Goal: Task Accomplishment & Management: Complete application form

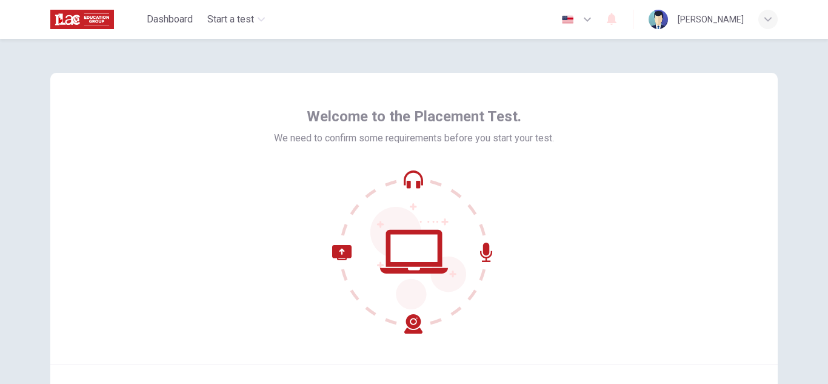
click at [412, 184] on icon at bounding box center [414, 252] width 164 height 164
click at [411, 252] on icon at bounding box center [414, 252] width 164 height 164
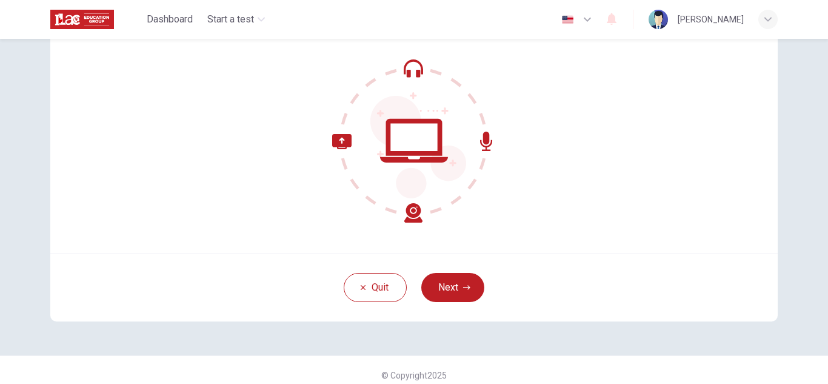
scroll to position [121, 0]
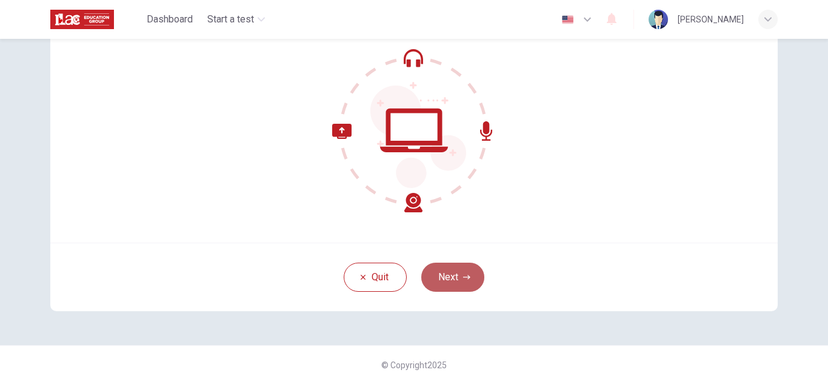
click at [434, 278] on button "Next" at bounding box center [452, 276] width 63 height 29
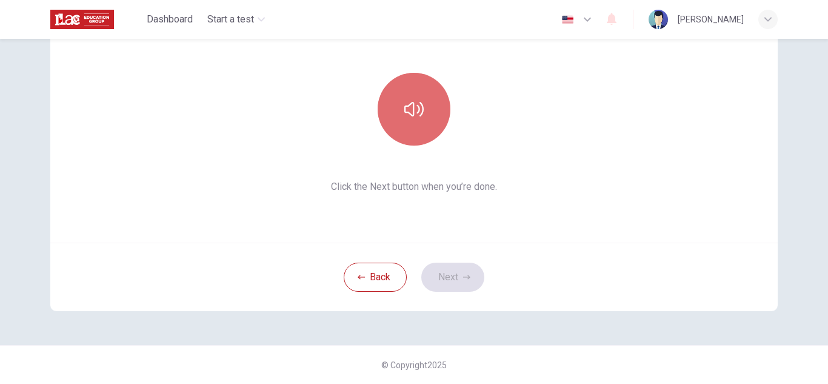
click at [410, 107] on icon "button" at bounding box center [413, 108] width 19 height 19
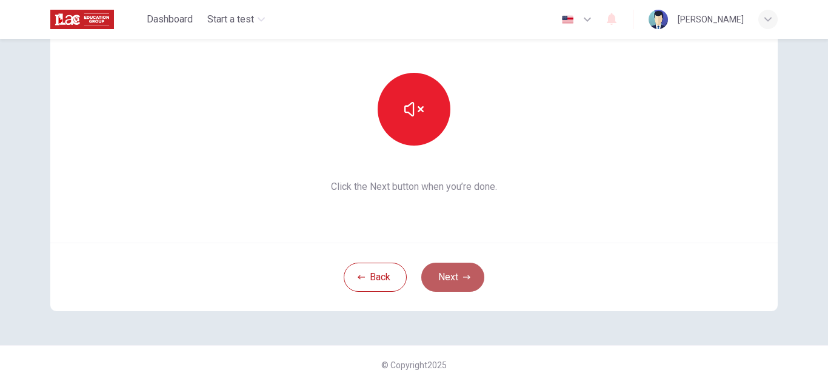
click at [463, 275] on icon "button" at bounding box center [466, 276] width 7 height 7
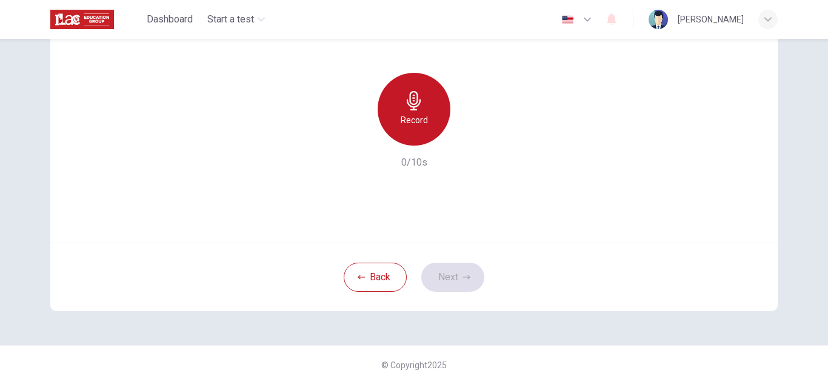
click at [405, 119] on h6 "Record" at bounding box center [414, 120] width 27 height 15
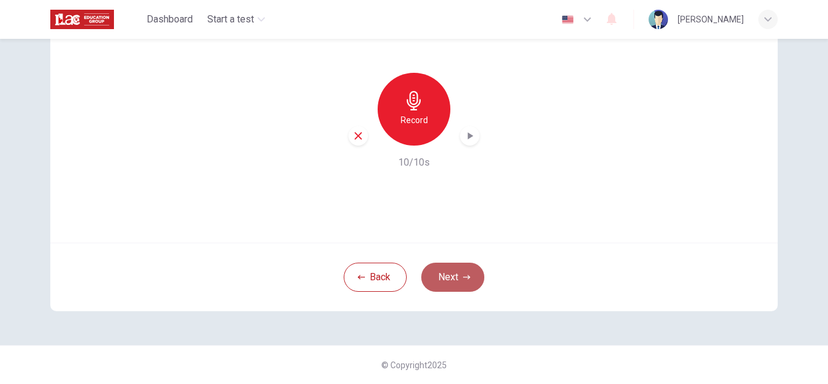
click at [452, 275] on button "Next" at bounding box center [452, 276] width 63 height 29
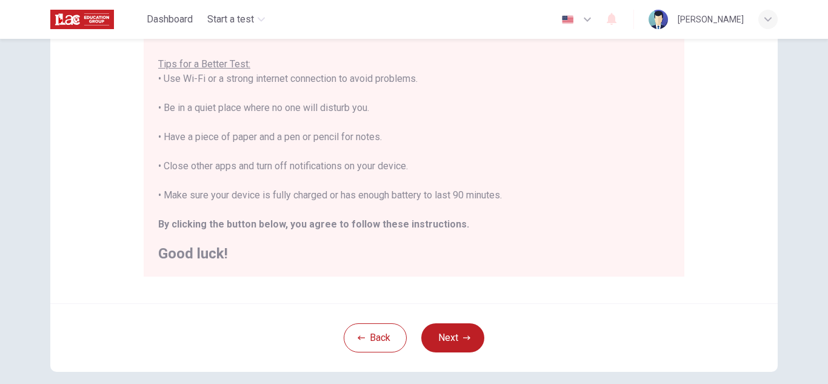
scroll to position [230, 0]
click at [459, 332] on button "Next" at bounding box center [452, 336] width 63 height 29
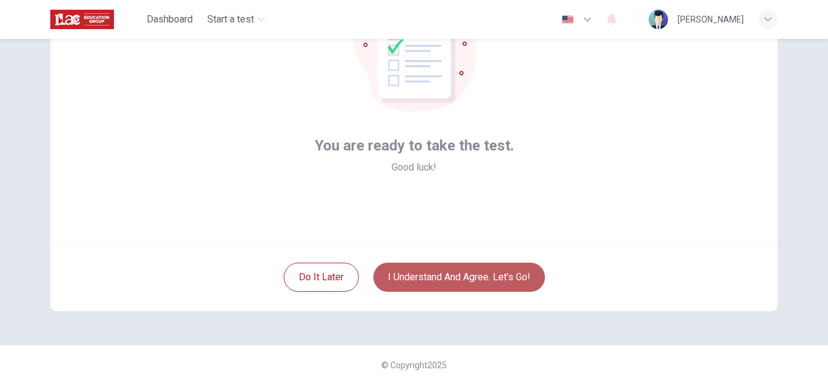
click at [468, 281] on button "I understand and agree. Let’s go!" at bounding box center [459, 276] width 172 height 29
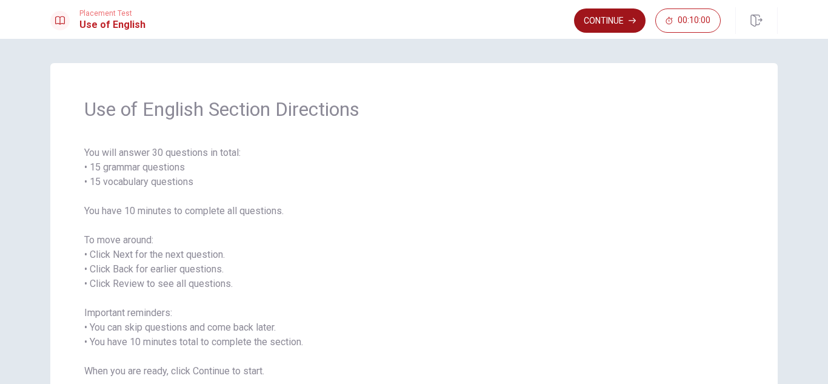
click at [618, 18] on button "Continue" at bounding box center [610, 20] width 72 height 24
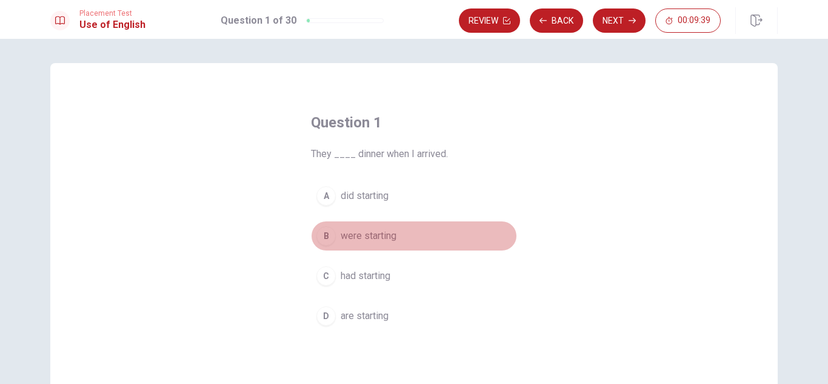
click at [352, 236] on span "were starting" at bounding box center [369, 236] width 56 height 15
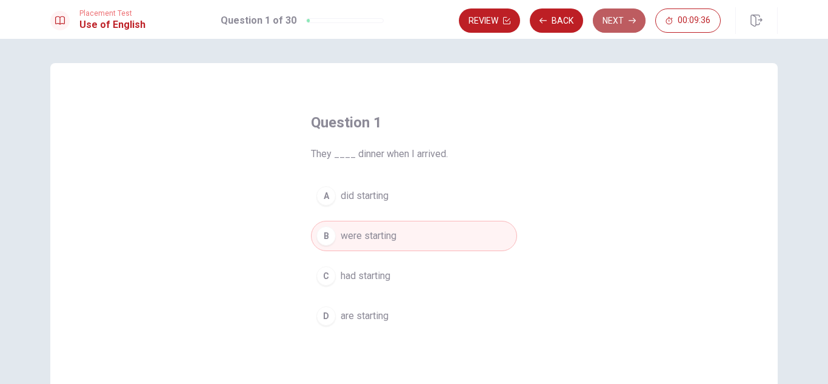
click at [616, 19] on button "Next" at bounding box center [619, 20] width 53 height 24
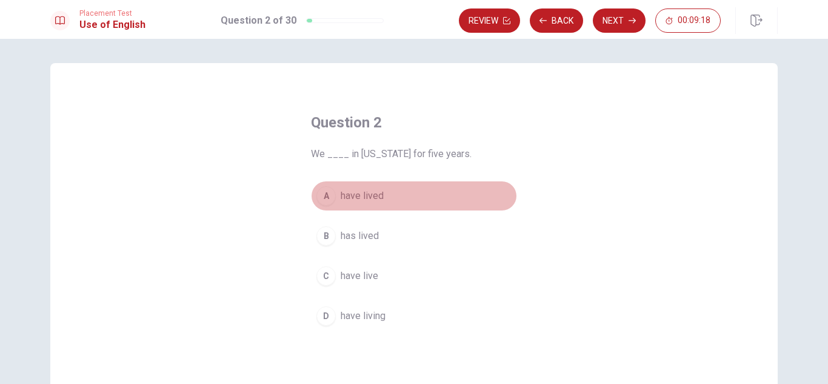
click at [350, 196] on span "have lived" at bounding box center [362, 196] width 43 height 15
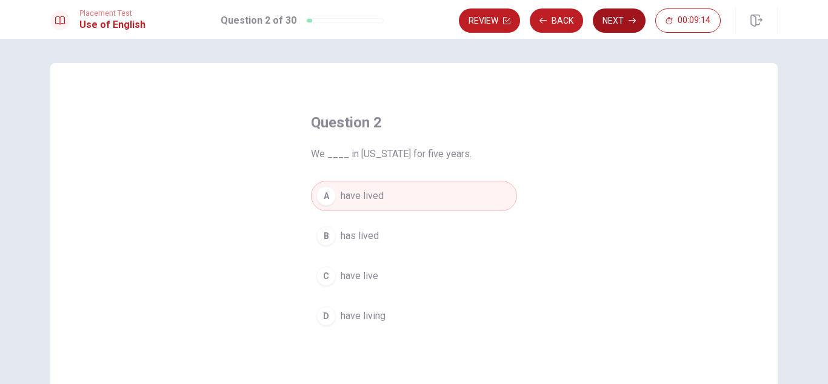
click at [618, 19] on button "Next" at bounding box center [619, 20] width 53 height 24
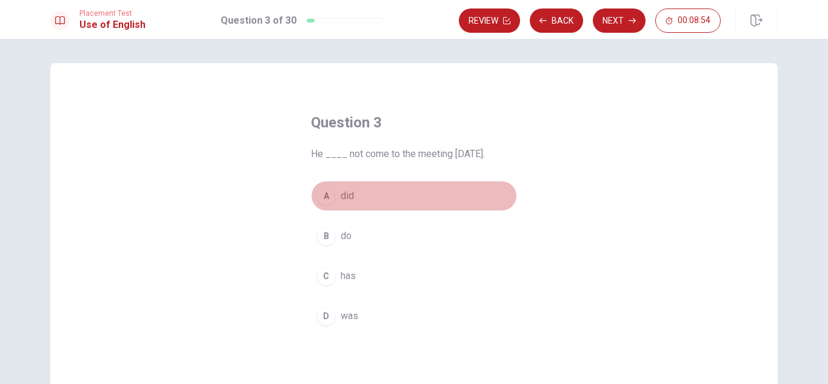
click at [346, 196] on span "did" at bounding box center [347, 196] width 13 height 15
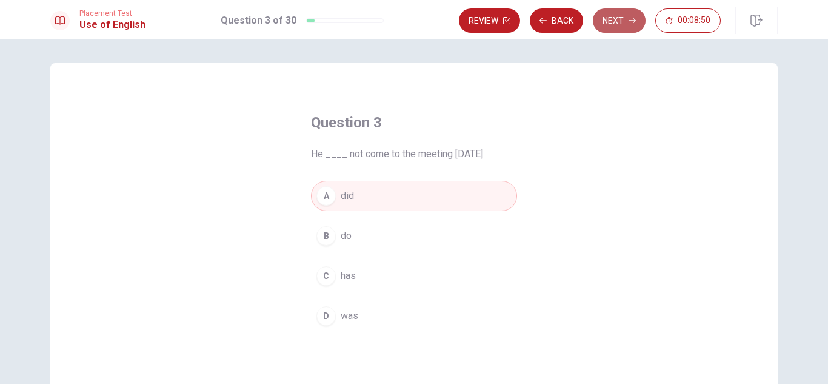
click at [615, 16] on button "Next" at bounding box center [619, 20] width 53 height 24
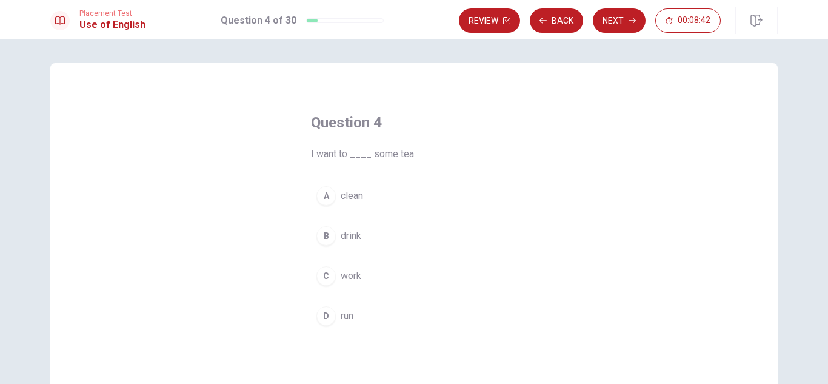
click at [349, 239] on span "drink" at bounding box center [351, 236] width 21 height 15
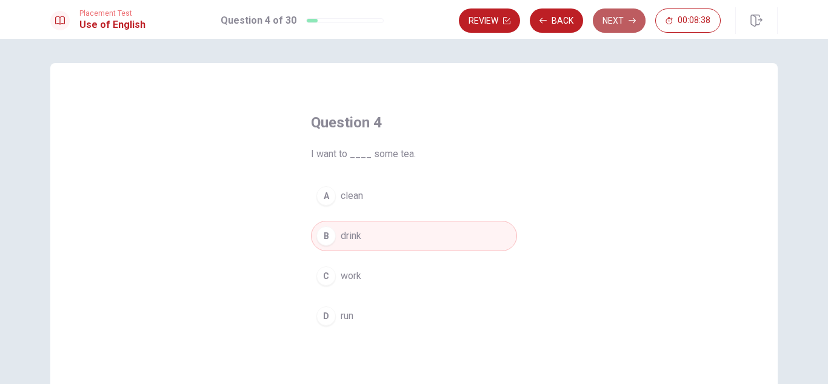
click at [623, 24] on button "Next" at bounding box center [619, 20] width 53 height 24
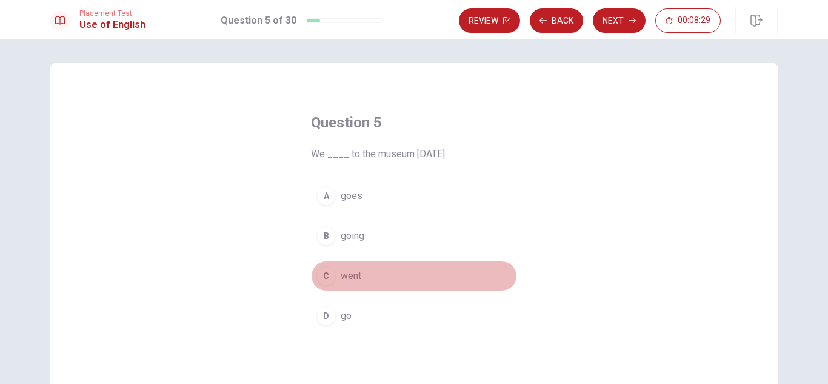
click at [349, 274] on span "went" at bounding box center [351, 276] width 21 height 15
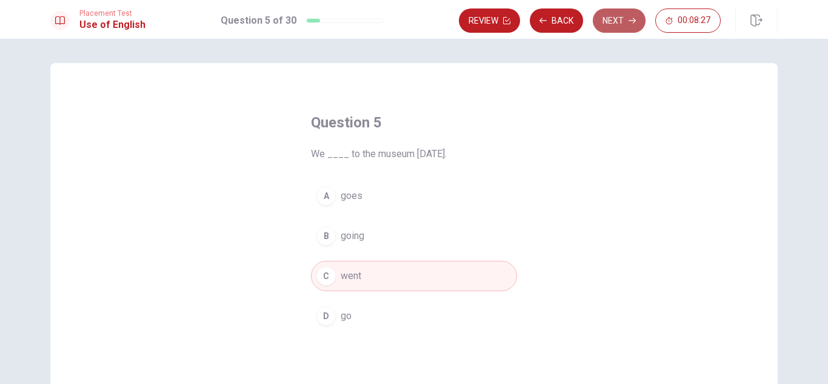
click at [623, 22] on button "Next" at bounding box center [619, 20] width 53 height 24
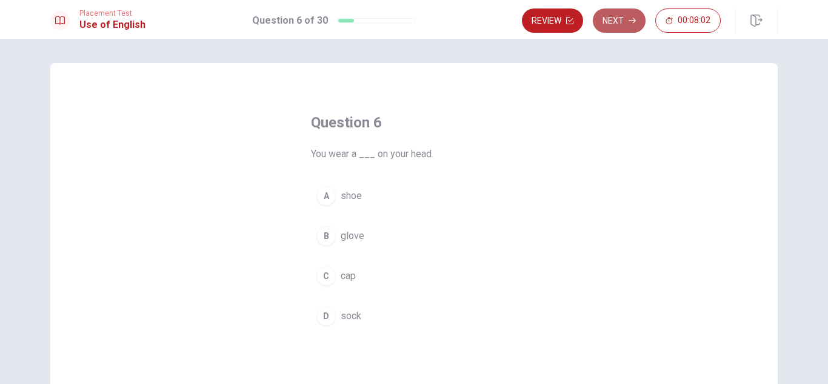
click at [619, 16] on button "Next" at bounding box center [619, 20] width 53 height 24
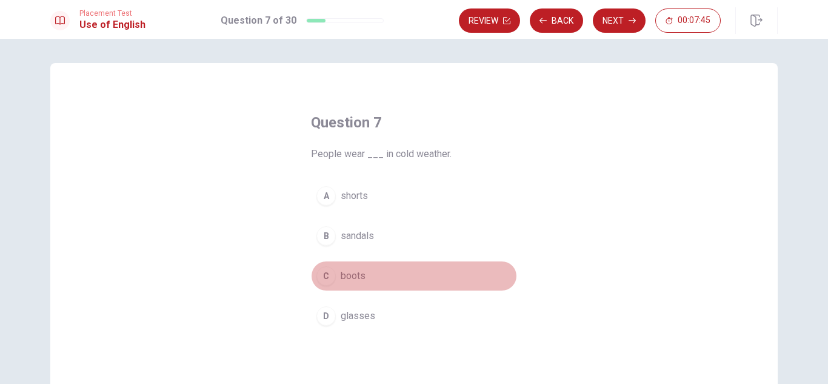
click at [352, 275] on span "boots" at bounding box center [353, 276] width 25 height 15
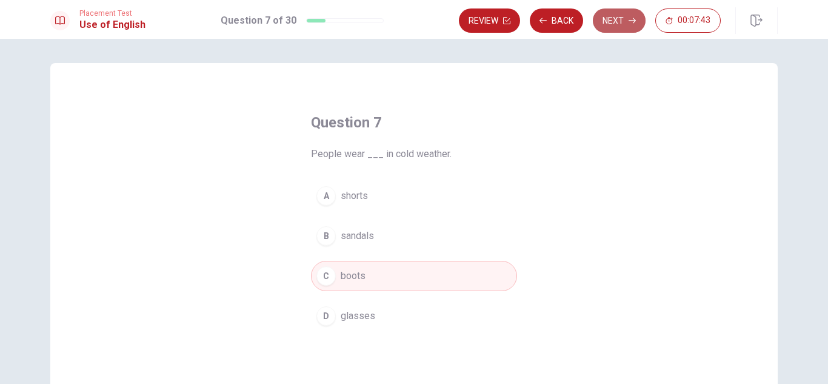
click at [621, 18] on button "Next" at bounding box center [619, 20] width 53 height 24
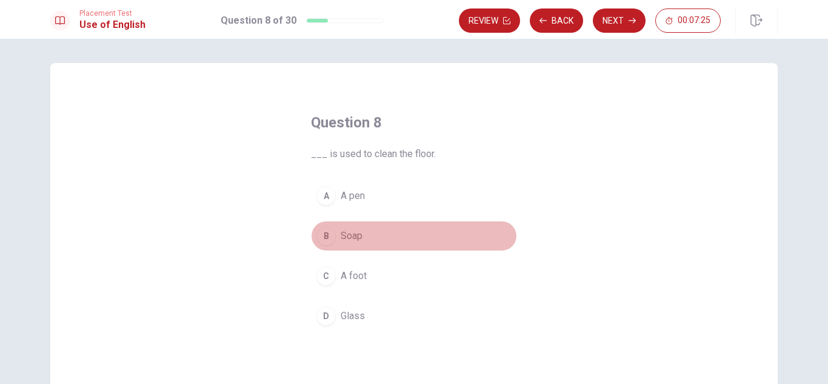
click at [341, 237] on span "Soap" at bounding box center [352, 236] width 22 height 15
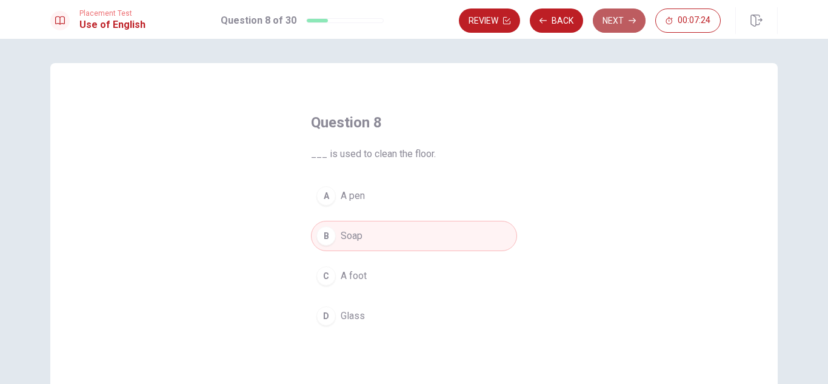
click at [627, 21] on button "Next" at bounding box center [619, 20] width 53 height 24
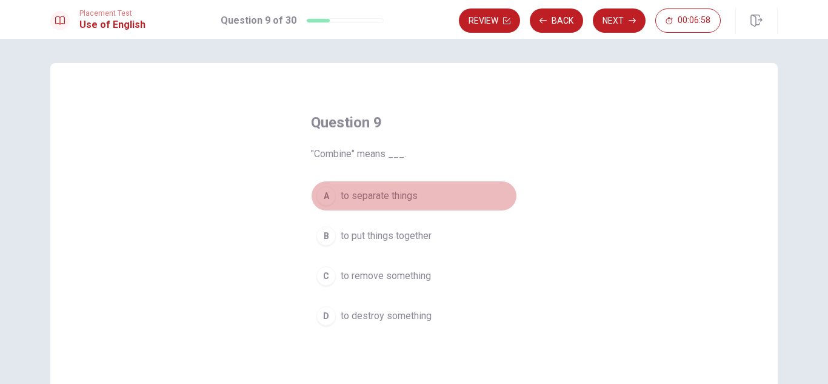
click at [387, 196] on span "to separate things" at bounding box center [379, 196] width 77 height 15
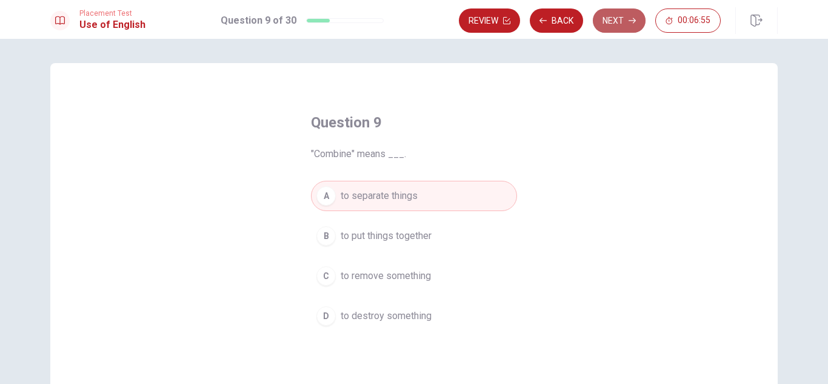
click at [614, 25] on button "Next" at bounding box center [619, 20] width 53 height 24
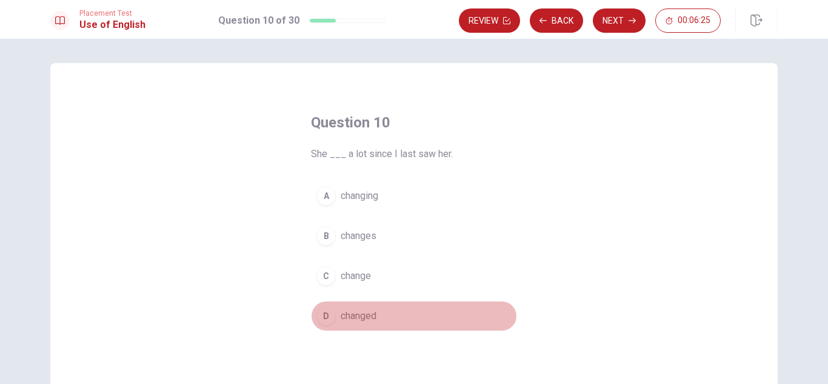
click at [356, 314] on span "changed" at bounding box center [359, 316] width 36 height 15
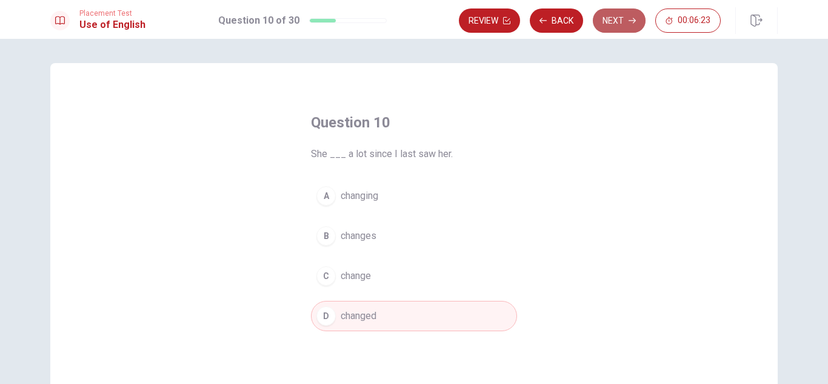
click at [623, 15] on button "Next" at bounding box center [619, 20] width 53 height 24
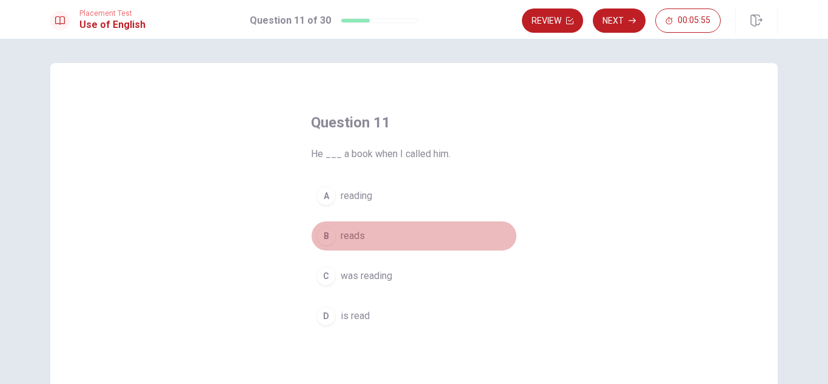
click at [350, 238] on span "reads" at bounding box center [353, 236] width 24 height 15
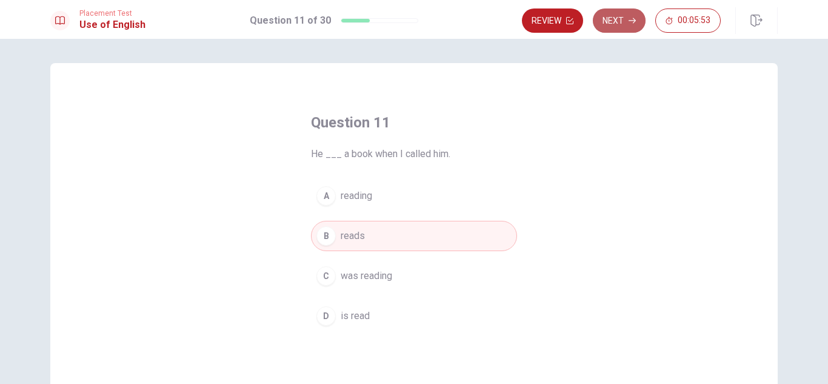
click at [627, 10] on button "Next" at bounding box center [619, 20] width 53 height 24
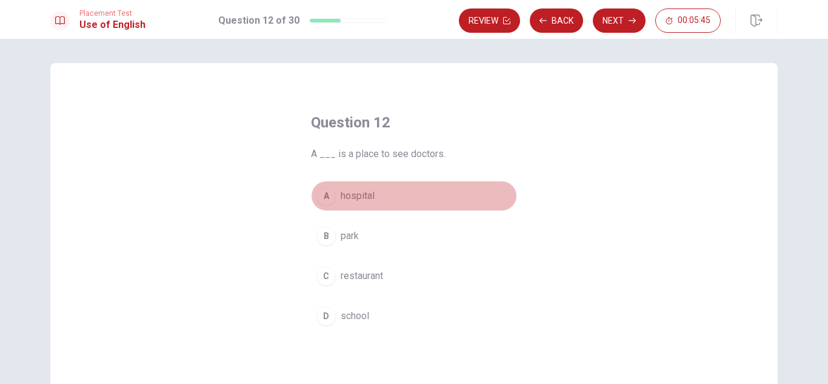
click at [356, 198] on span "hospital" at bounding box center [358, 196] width 34 height 15
click at [379, 199] on button "A hospital" at bounding box center [414, 196] width 206 height 30
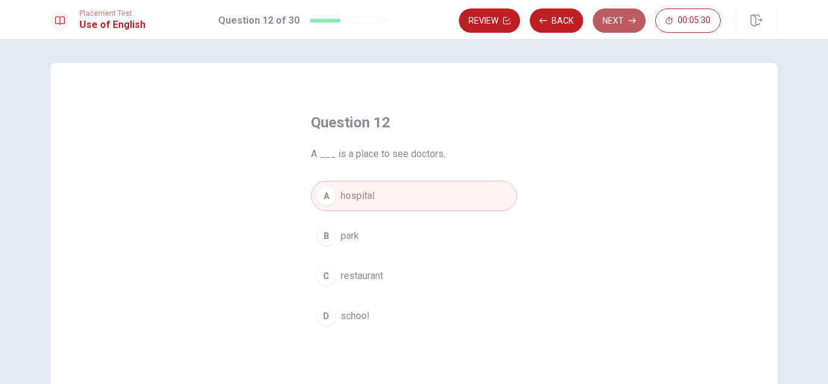
click at [615, 23] on button "Next" at bounding box center [619, 20] width 53 height 24
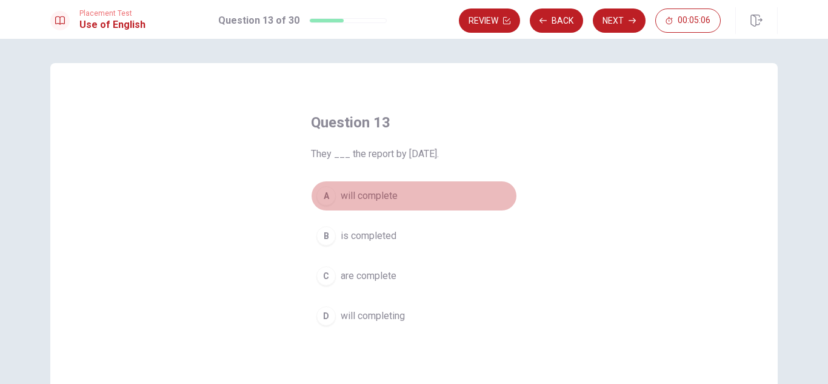
click at [367, 199] on span "will complete" at bounding box center [369, 196] width 57 height 15
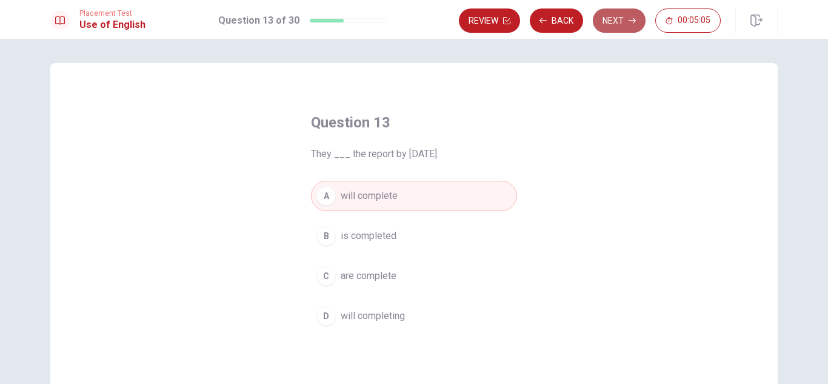
click at [618, 18] on button "Next" at bounding box center [619, 20] width 53 height 24
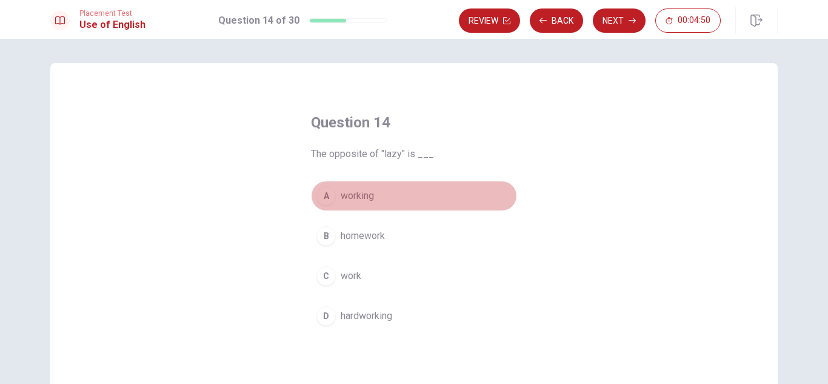
click at [350, 195] on span "working" at bounding box center [357, 196] width 33 height 15
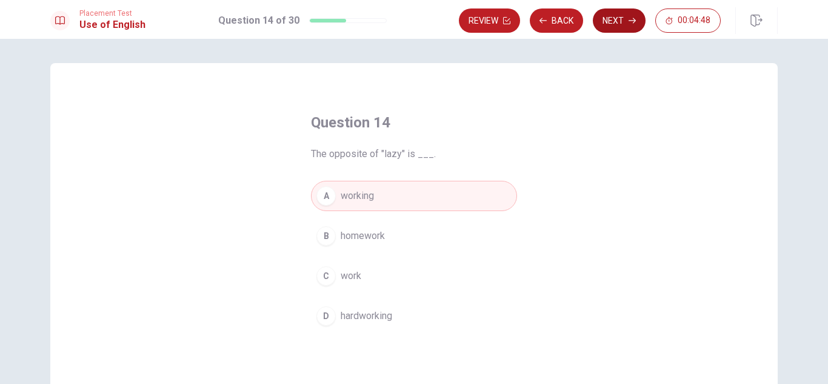
click at [613, 25] on button "Next" at bounding box center [619, 20] width 53 height 24
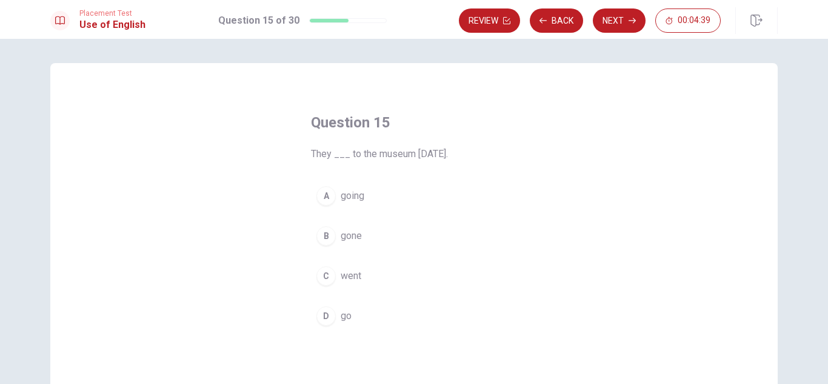
click at [350, 197] on span "going" at bounding box center [353, 196] width 24 height 15
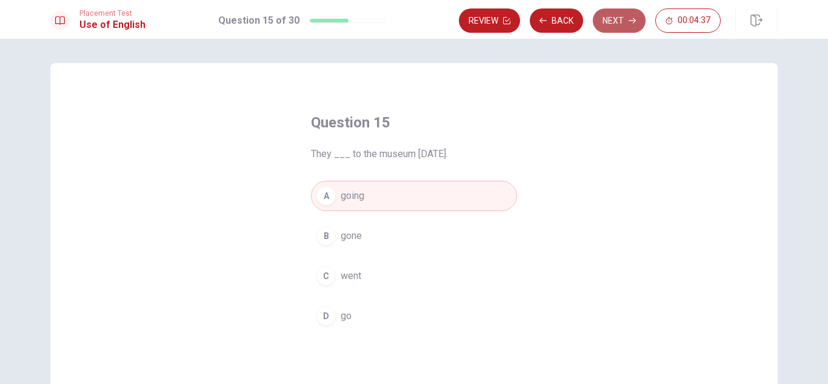
click at [629, 18] on icon "button" at bounding box center [632, 20] width 7 height 7
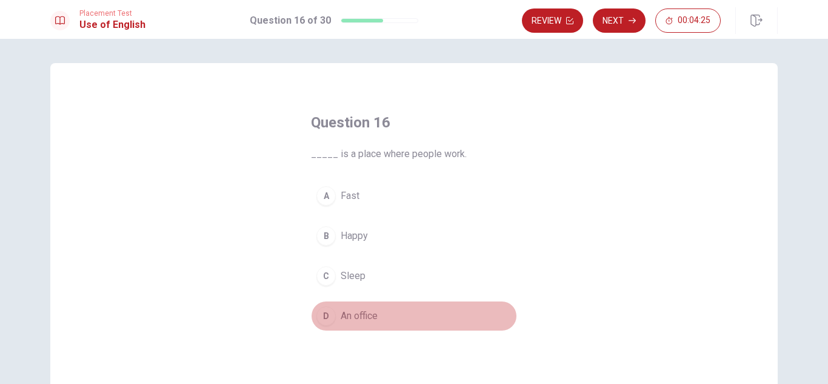
click at [348, 319] on span "An office" at bounding box center [359, 316] width 37 height 15
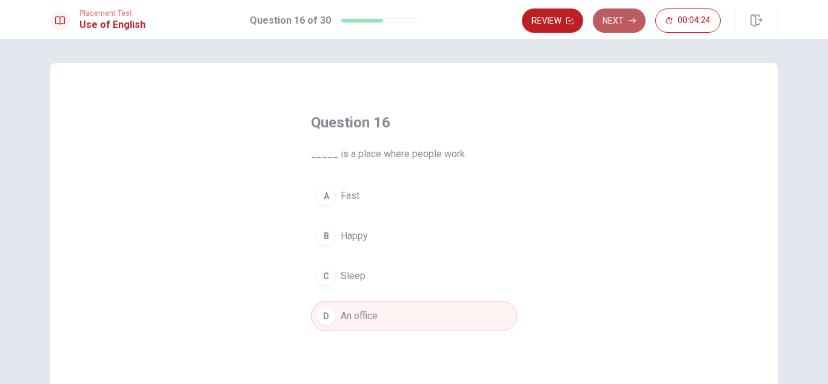
click at [612, 28] on button "Next" at bounding box center [619, 20] width 53 height 24
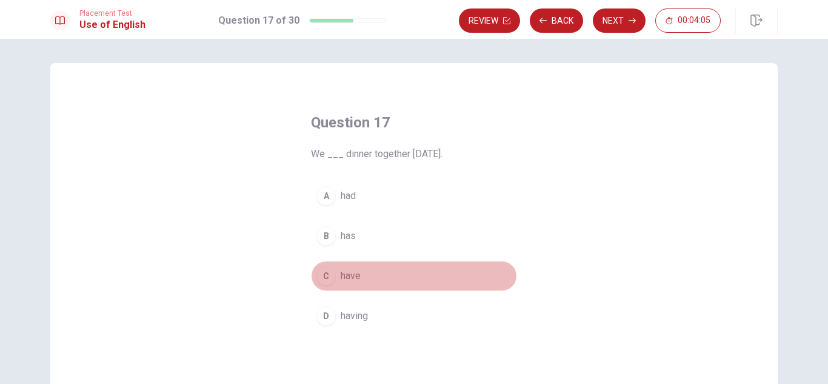
click at [350, 276] on span "have" at bounding box center [351, 276] width 20 height 15
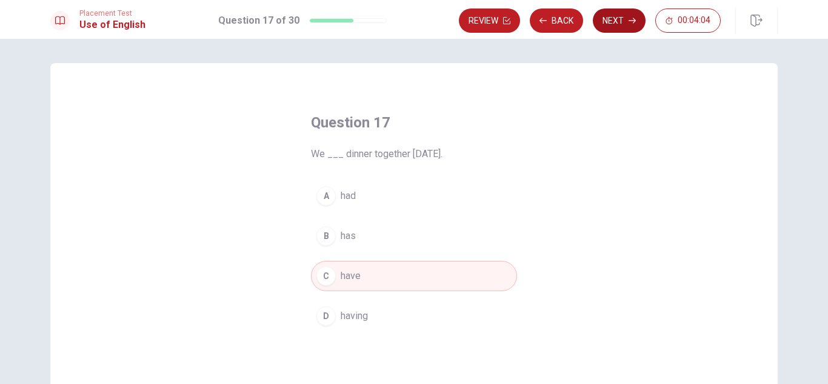
click at [623, 13] on button "Next" at bounding box center [619, 20] width 53 height 24
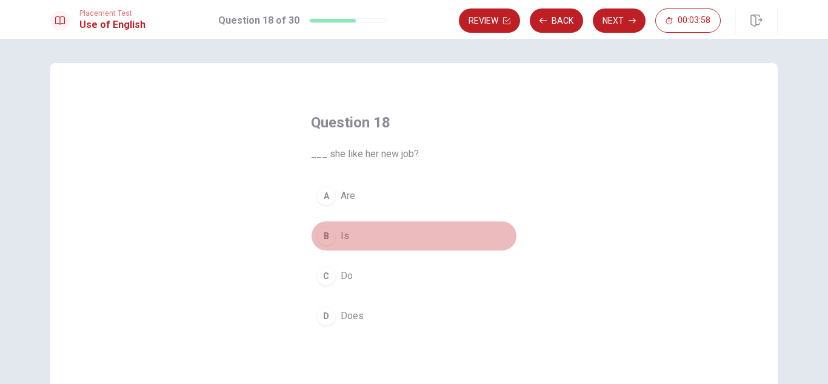
click at [341, 239] on span "Is" at bounding box center [345, 236] width 8 height 15
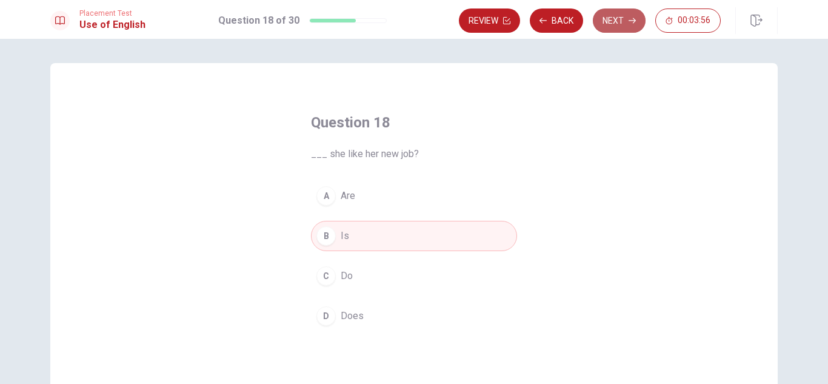
click at [627, 21] on button "Next" at bounding box center [619, 20] width 53 height 24
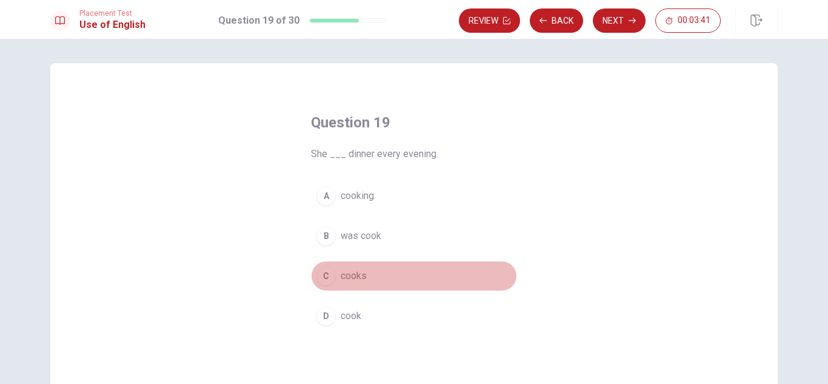
click at [352, 274] on span "cooks" at bounding box center [354, 276] width 26 height 15
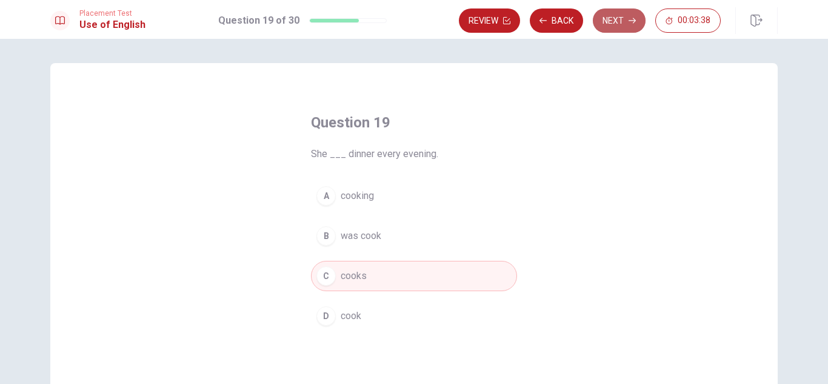
click at [615, 22] on button "Next" at bounding box center [619, 20] width 53 height 24
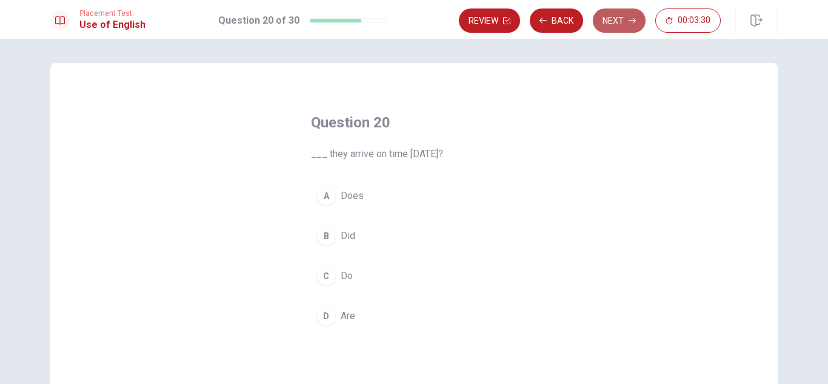
click at [615, 22] on button "Next" at bounding box center [619, 20] width 53 height 24
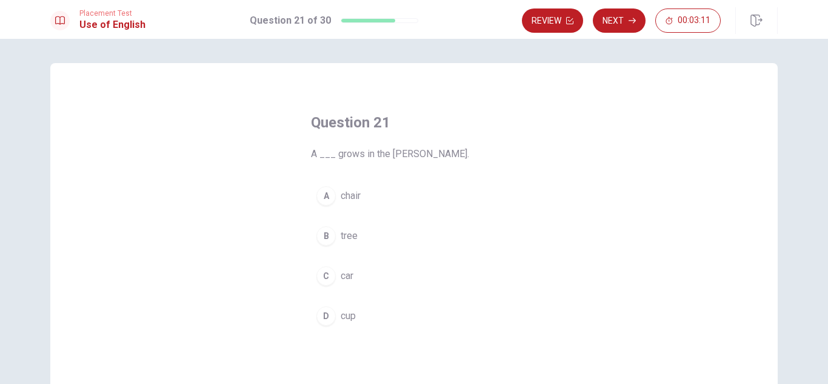
click at [356, 198] on span "chair" at bounding box center [351, 196] width 20 height 15
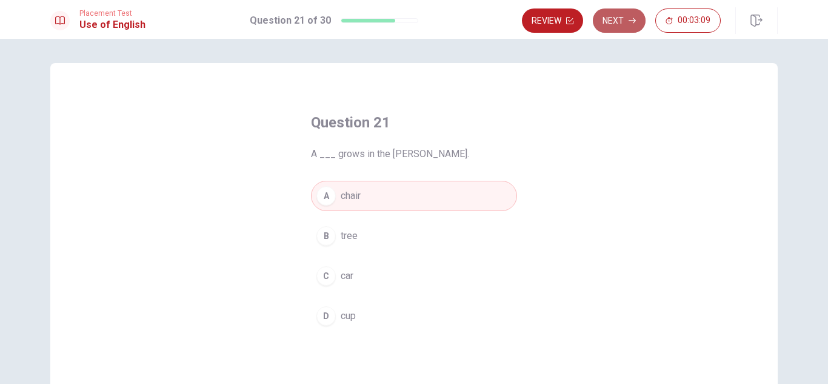
click at [625, 22] on button "Next" at bounding box center [619, 20] width 53 height 24
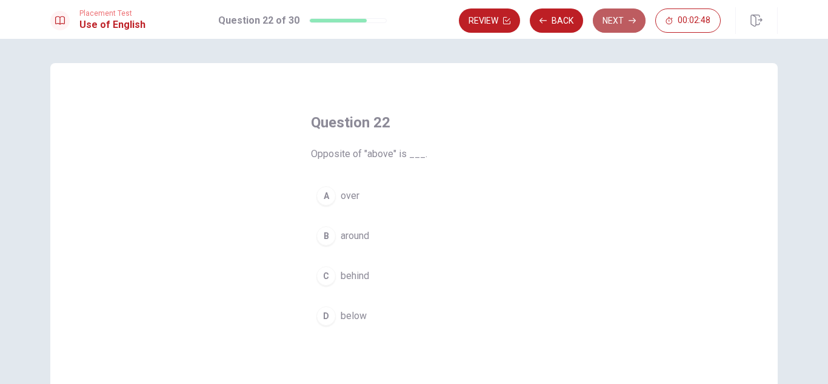
click at [616, 18] on button "Next" at bounding box center [619, 20] width 53 height 24
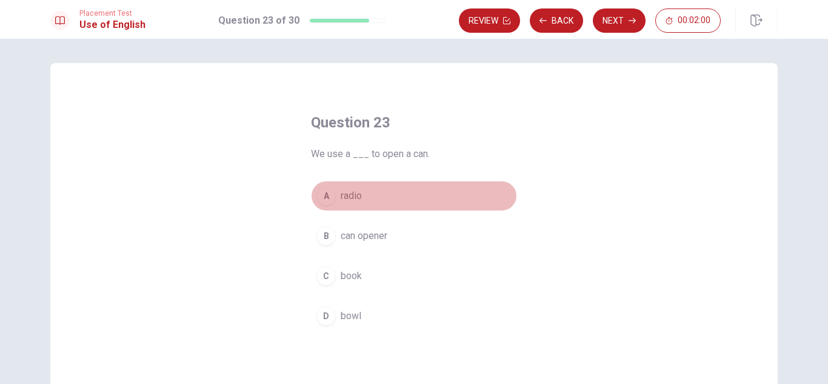
click at [355, 196] on span "radio" at bounding box center [351, 196] width 21 height 15
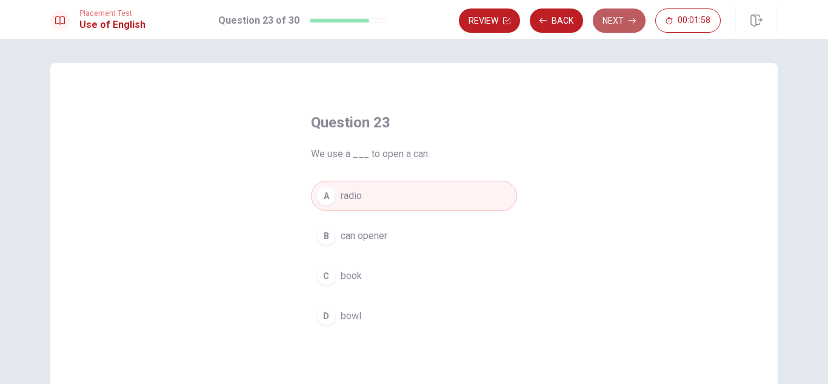
click at [614, 19] on button "Next" at bounding box center [619, 20] width 53 height 24
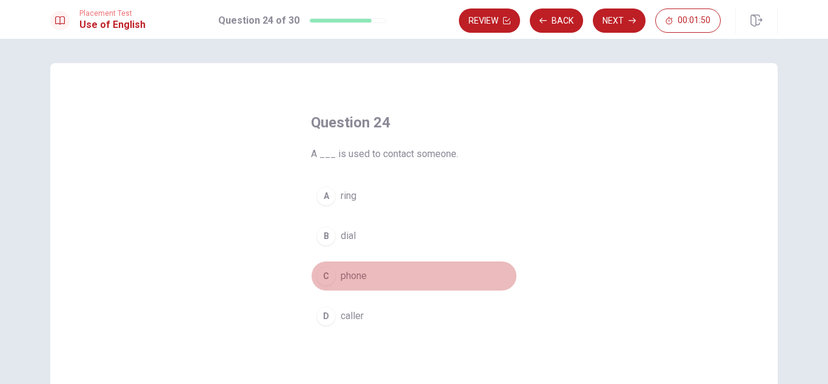
click at [349, 276] on span "phone" at bounding box center [354, 276] width 26 height 15
click at [415, 282] on button "C phone" at bounding box center [414, 276] width 206 height 30
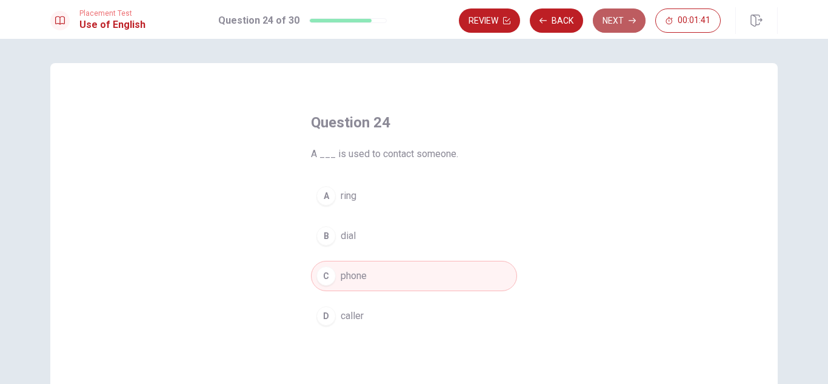
click at [619, 18] on button "Next" at bounding box center [619, 20] width 53 height 24
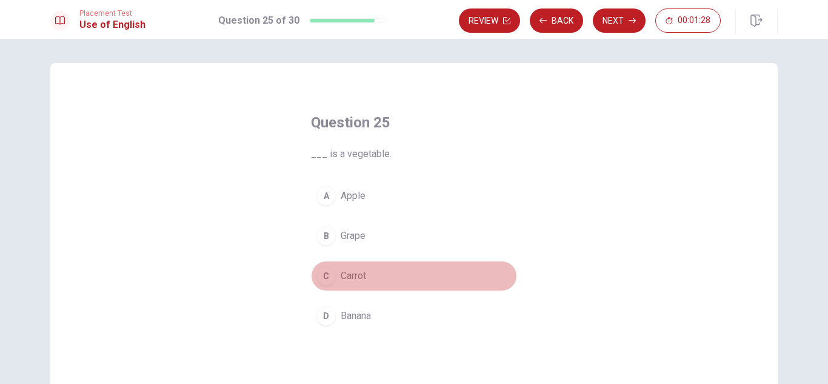
click at [350, 275] on span "Carrot" at bounding box center [353, 276] width 25 height 15
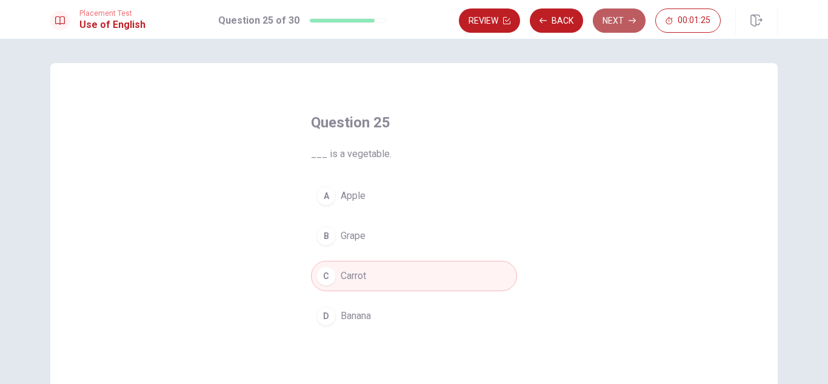
click at [619, 22] on button "Next" at bounding box center [619, 20] width 53 height 24
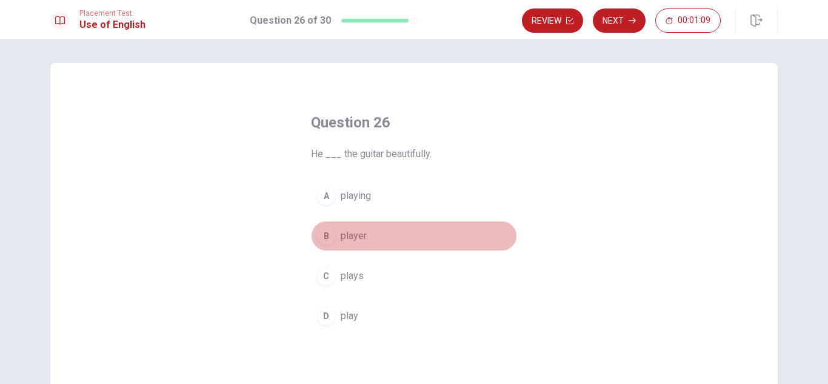
click at [353, 235] on span "player" at bounding box center [354, 236] width 26 height 15
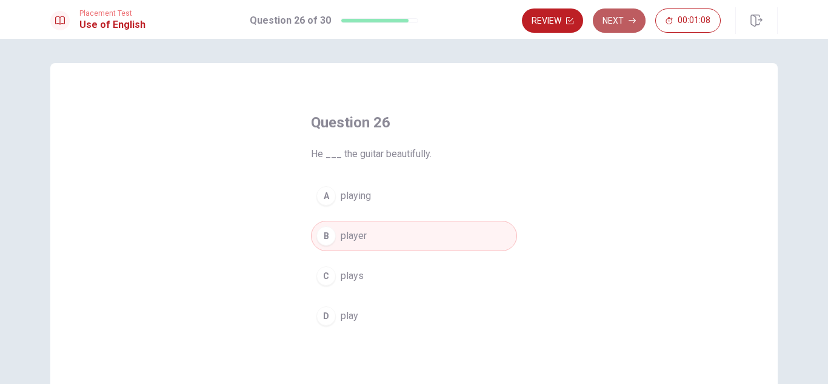
click at [612, 16] on button "Next" at bounding box center [619, 20] width 53 height 24
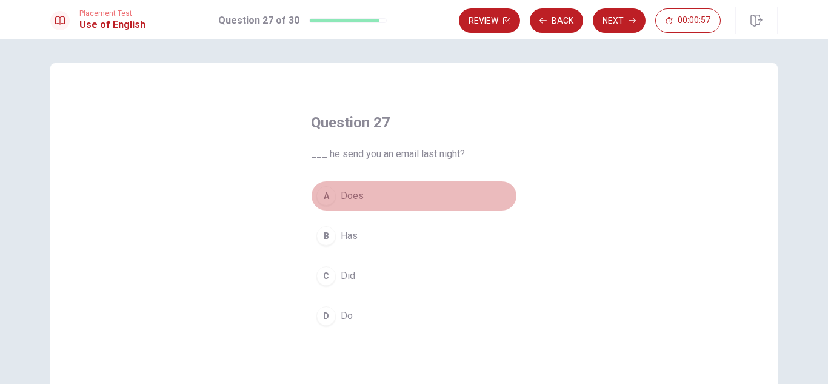
click at [352, 199] on span "Does" at bounding box center [352, 196] width 23 height 15
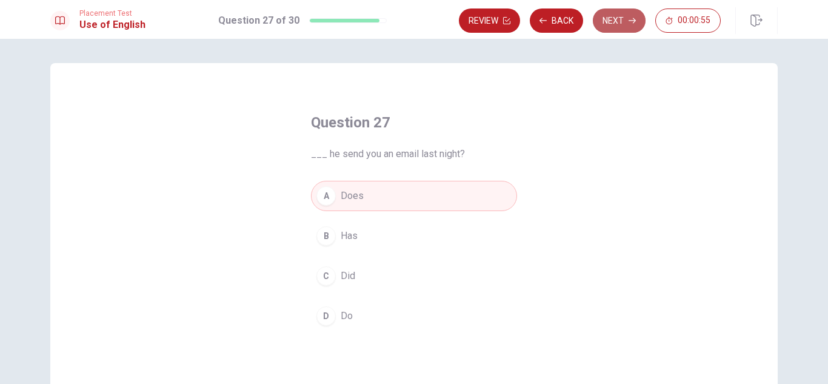
click at [613, 23] on button "Next" at bounding box center [619, 20] width 53 height 24
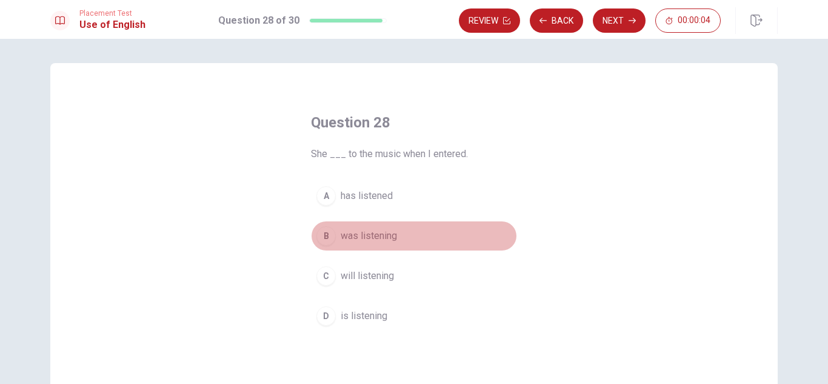
click at [369, 235] on span "was listening" at bounding box center [369, 236] width 56 height 15
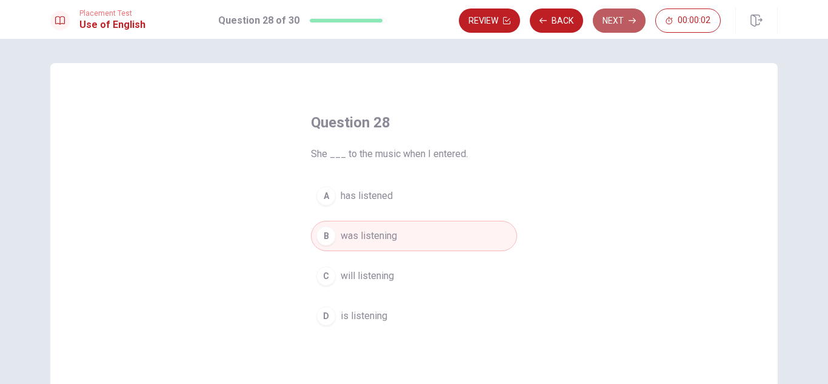
click at [623, 22] on button "Next" at bounding box center [619, 20] width 53 height 24
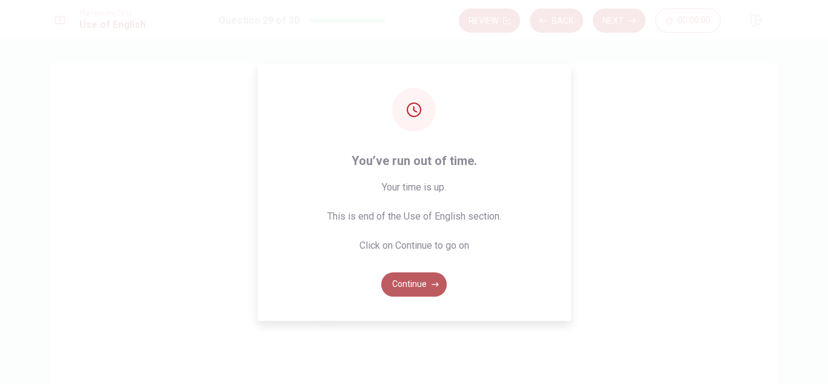
click at [406, 290] on button "Continue" at bounding box center [413, 284] width 65 height 24
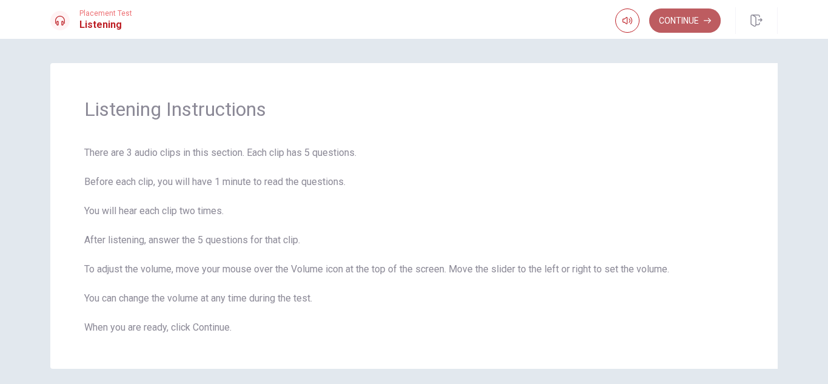
click at [693, 16] on button "Continue" at bounding box center [685, 20] width 72 height 24
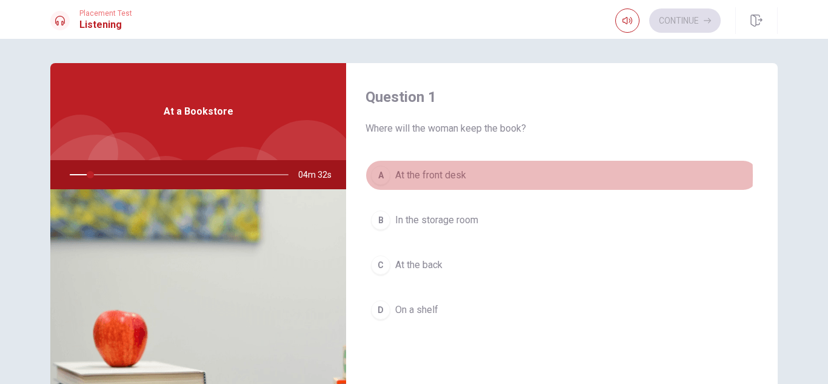
click at [443, 175] on span "At the front desk" at bounding box center [430, 175] width 71 height 15
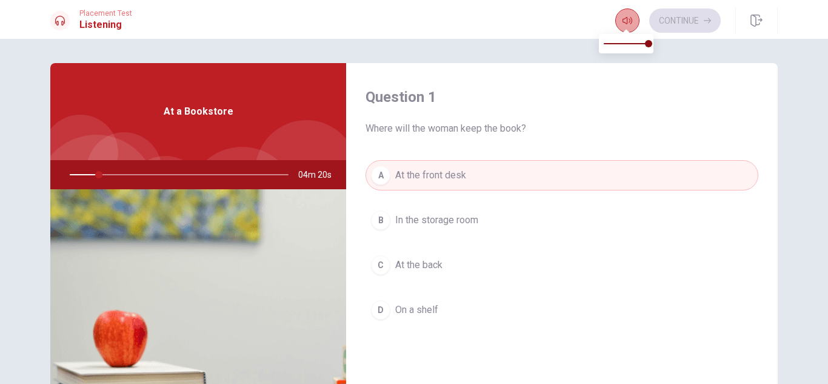
click at [629, 25] on icon "button" at bounding box center [628, 21] width 10 height 10
click at [679, 22] on div "Continue" at bounding box center [667, 20] width 105 height 24
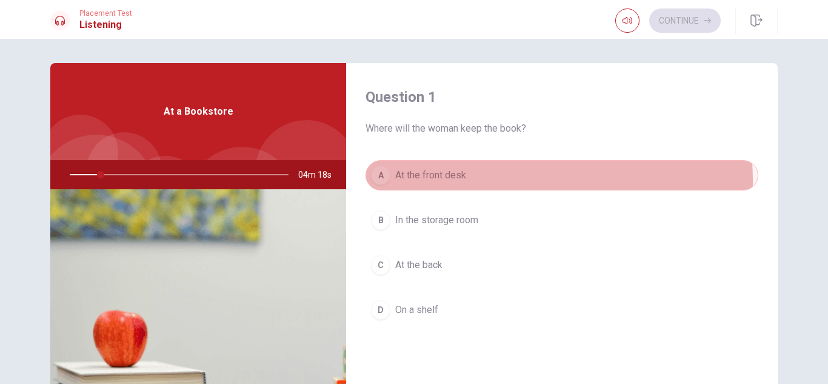
click at [533, 179] on button "A At the front desk" at bounding box center [562, 175] width 393 height 30
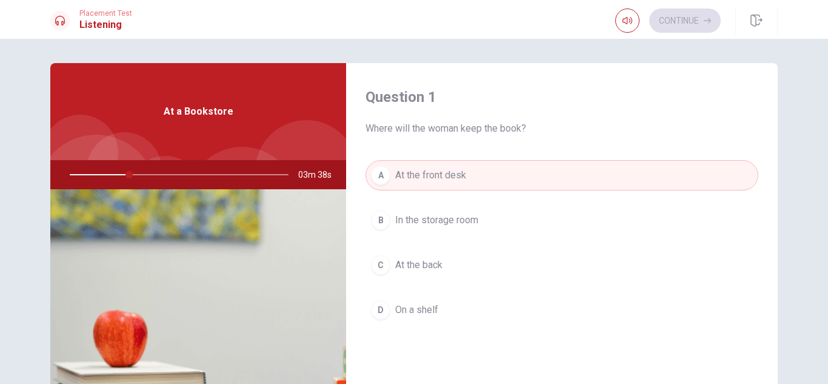
click at [512, 179] on button "A At the front desk" at bounding box center [562, 175] width 393 height 30
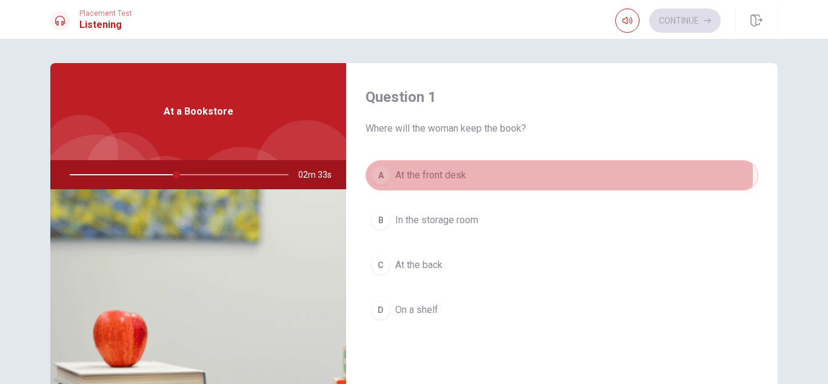
click at [450, 175] on span "At the front desk" at bounding box center [430, 175] width 71 height 15
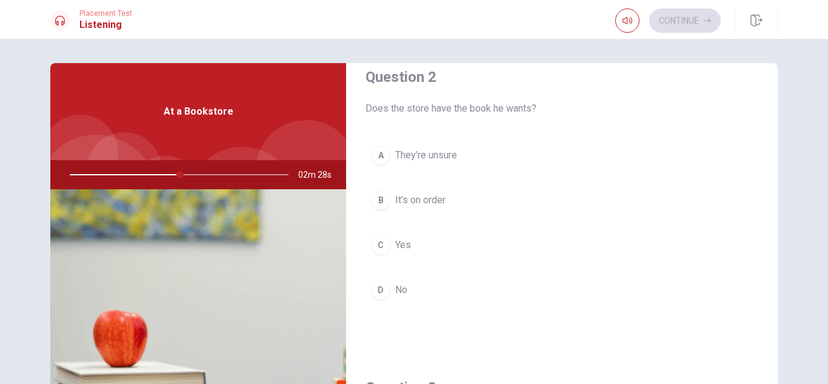
scroll to position [333, 0]
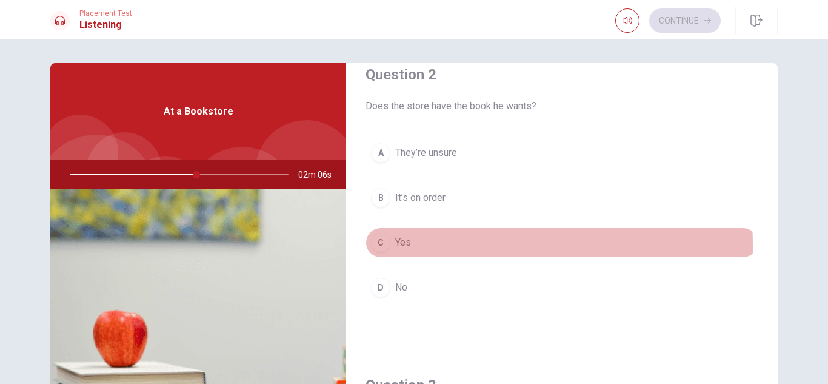
click at [395, 246] on span "Yes" at bounding box center [403, 242] width 16 height 15
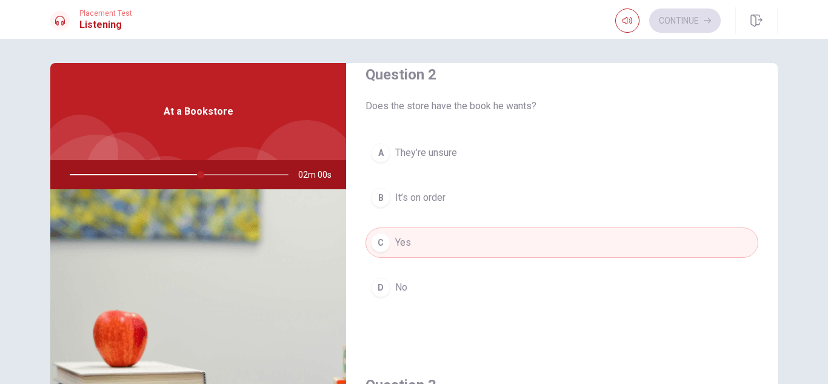
click at [669, 19] on div "Continue" at bounding box center [667, 20] width 105 height 24
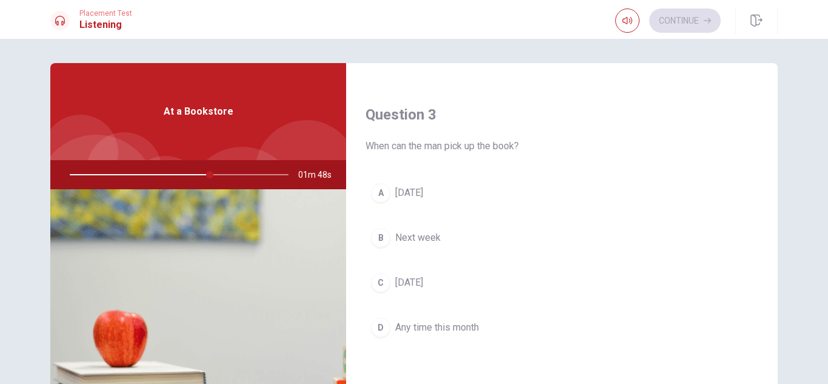
scroll to position [612, 0]
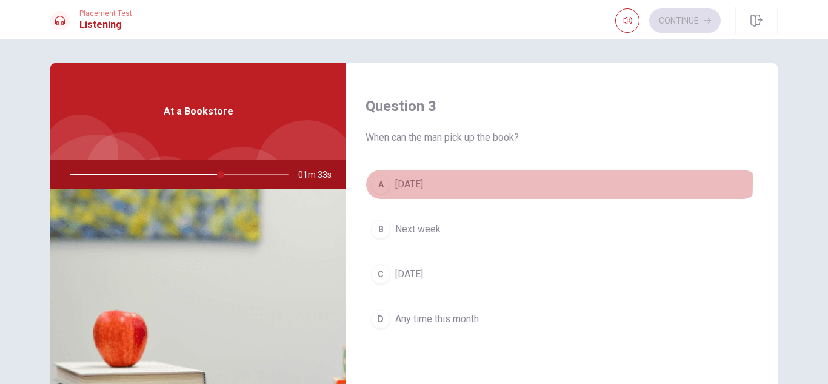
click at [409, 182] on span "[DATE]" at bounding box center [409, 184] width 28 height 15
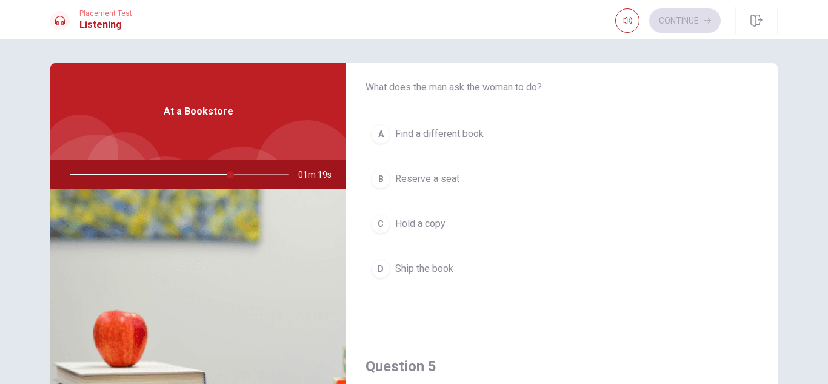
scroll to position [973, 0]
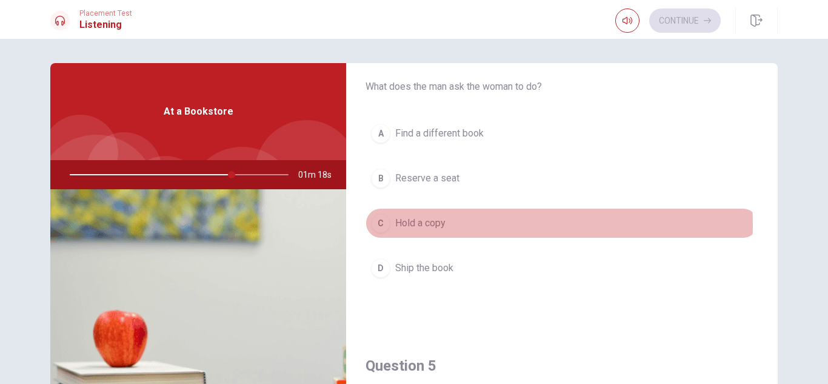
click at [429, 225] on span "Hold a copy" at bounding box center [420, 223] width 50 height 15
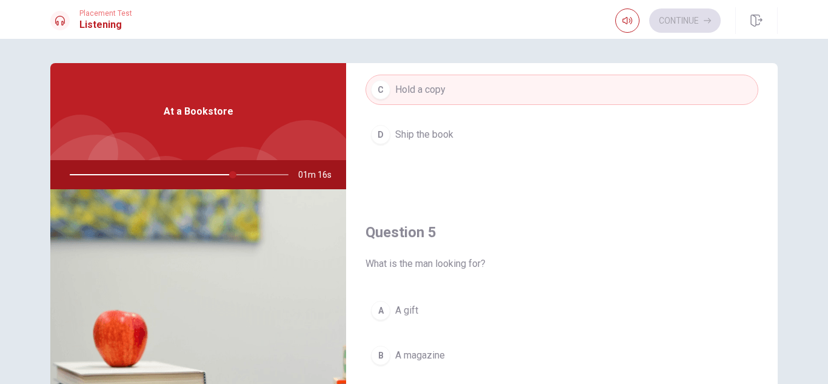
scroll to position [1130, 0]
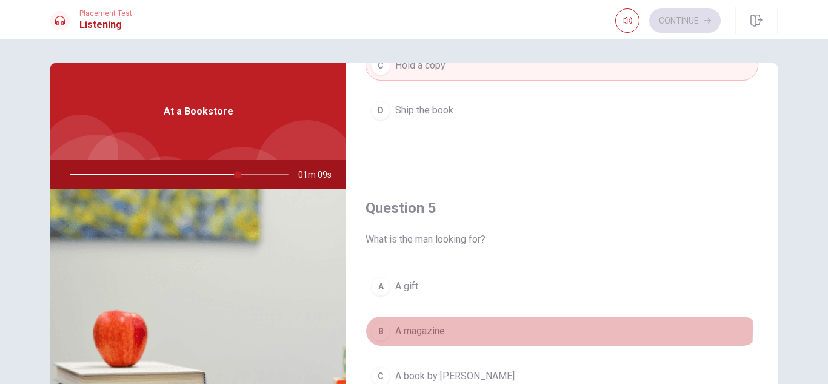
click at [414, 329] on span "A magazine" at bounding box center [420, 331] width 50 height 15
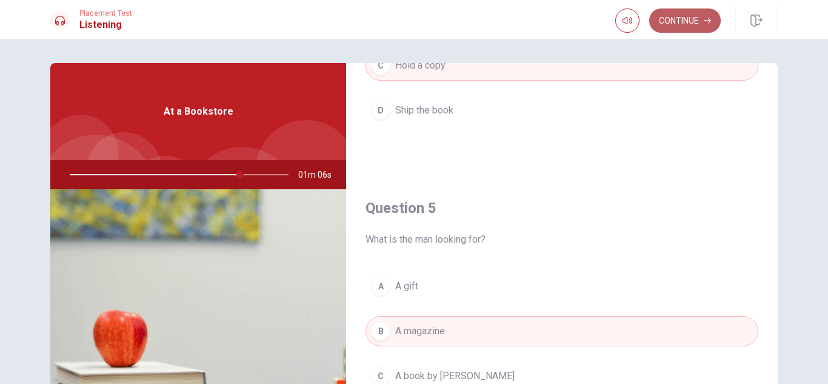
click at [688, 21] on button "Continue" at bounding box center [685, 20] width 72 height 24
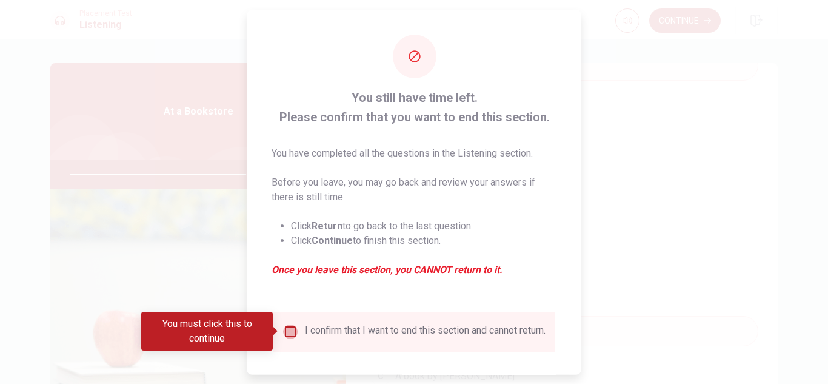
click at [288, 332] on input "You must click this to continue" at bounding box center [290, 331] width 15 height 15
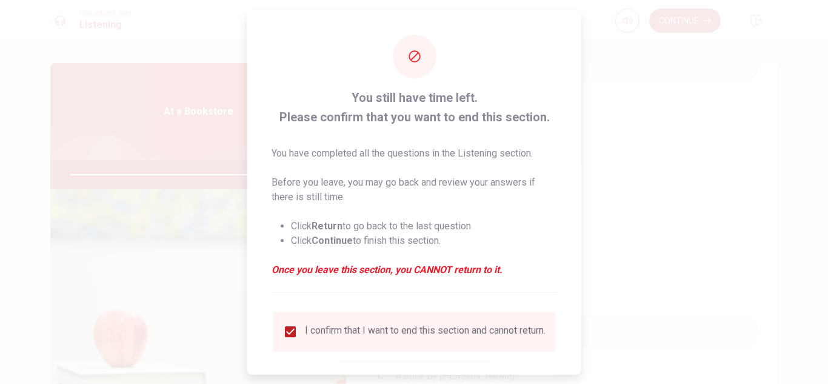
click at [706, 159] on div at bounding box center [414, 192] width 828 height 384
click at [682, 21] on div at bounding box center [414, 192] width 828 height 384
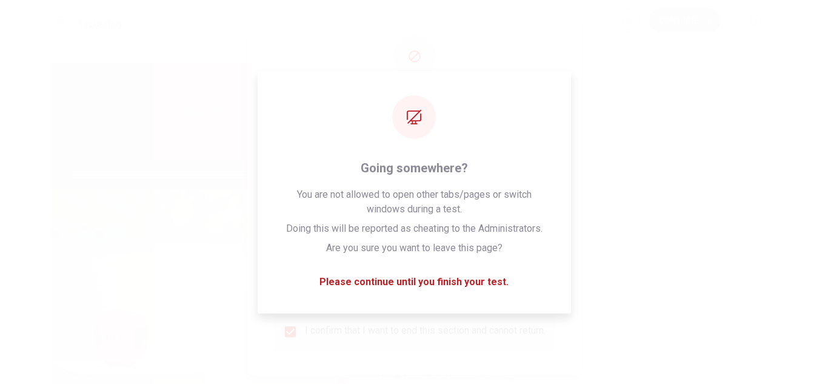
type input "90"
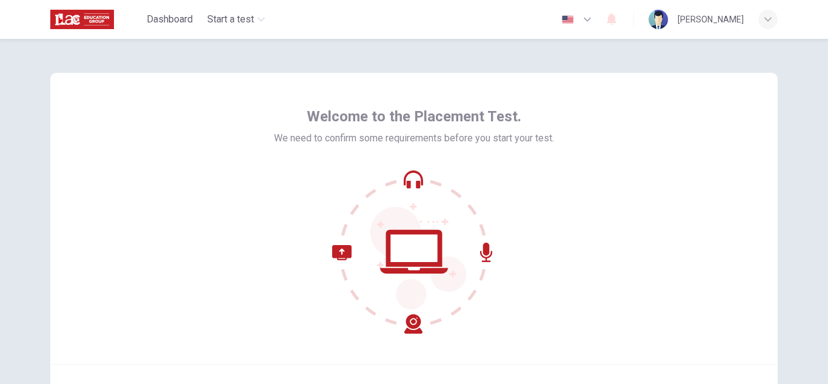
scroll to position [121, 0]
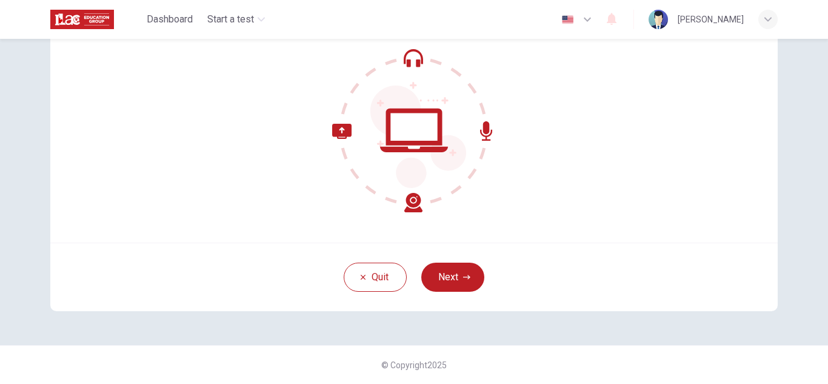
click at [456, 302] on div "Quit Next" at bounding box center [413, 276] width 727 height 68
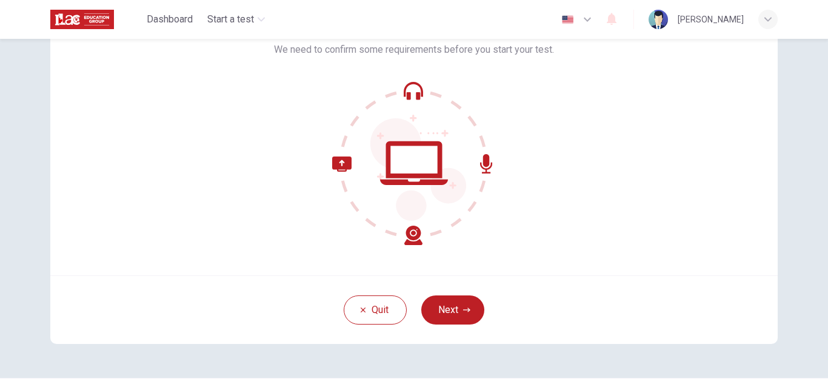
scroll to position [88, 0]
click at [448, 305] on button "Next" at bounding box center [452, 310] width 63 height 29
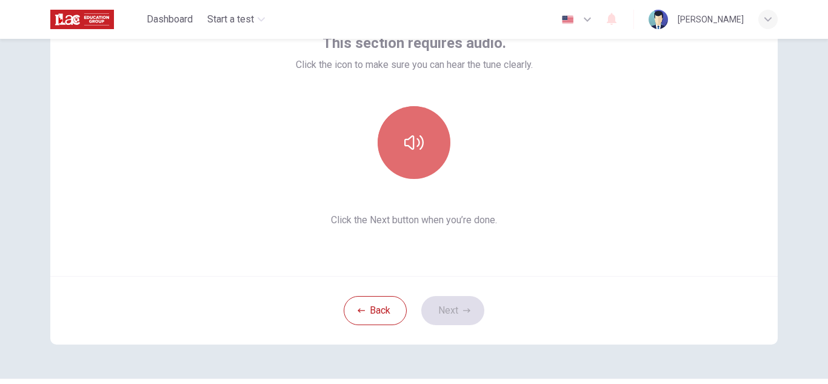
click at [406, 139] on icon "button" at bounding box center [413, 142] width 19 height 15
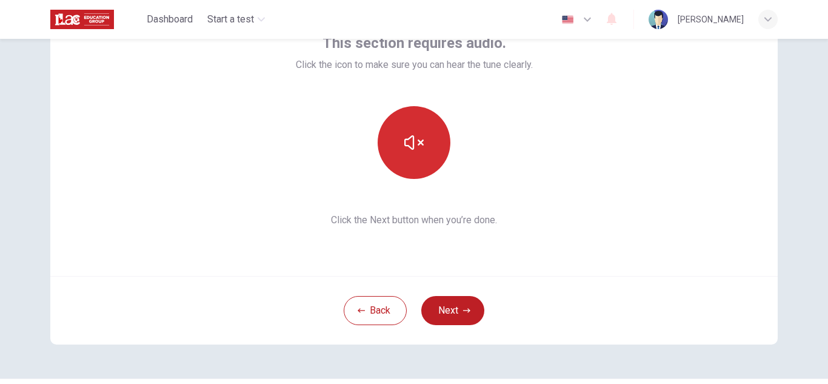
click at [406, 139] on icon "button" at bounding box center [413, 142] width 19 height 15
click at [458, 315] on button "Next" at bounding box center [452, 310] width 63 height 29
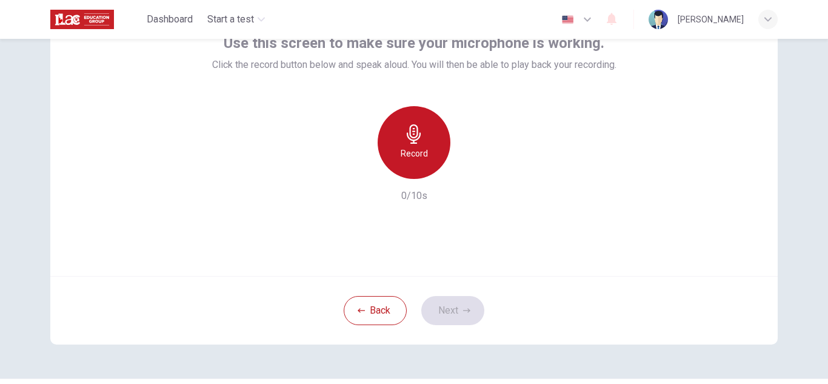
click at [407, 156] on h6 "Record" at bounding box center [414, 153] width 27 height 15
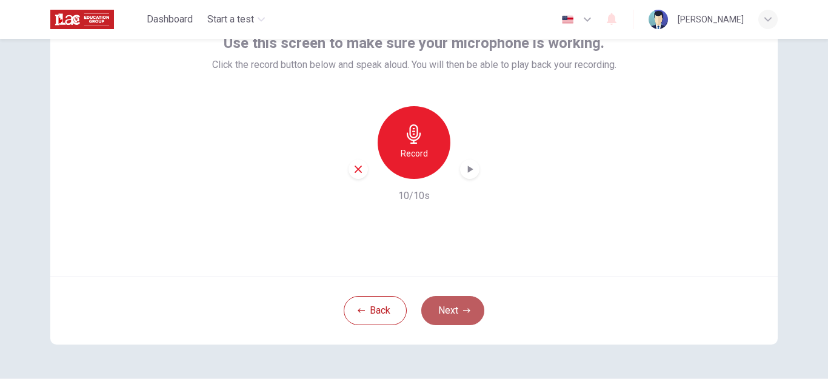
click at [442, 310] on button "Next" at bounding box center [452, 310] width 63 height 29
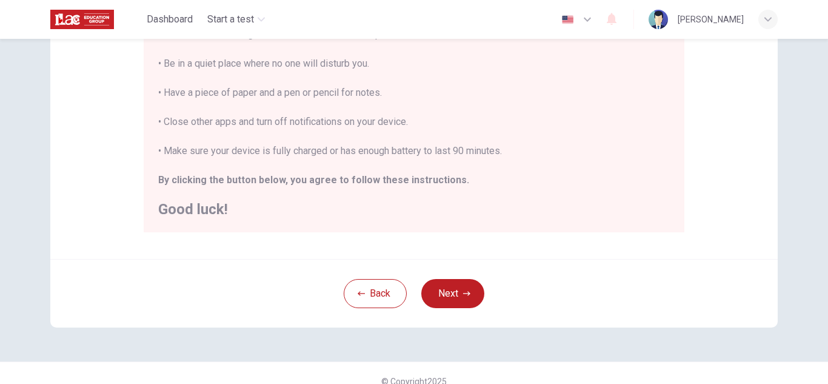
scroll to position [290, 0]
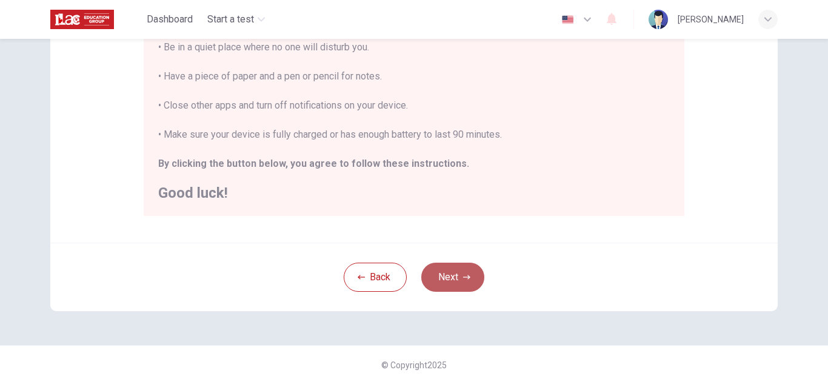
click at [450, 272] on button "Next" at bounding box center [452, 276] width 63 height 29
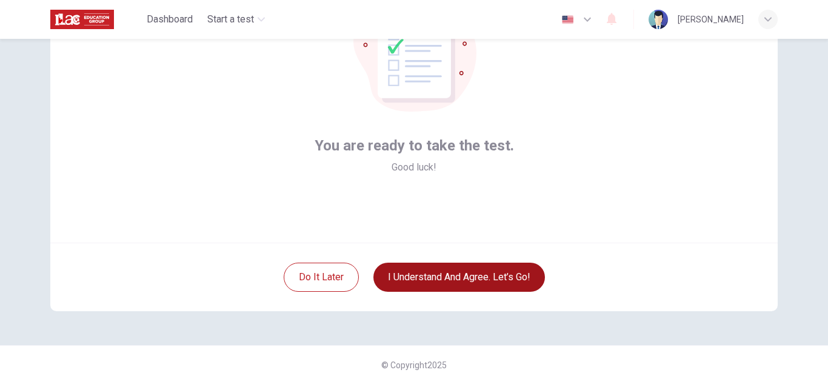
click at [450, 272] on button "I understand and agree. Let’s go!" at bounding box center [459, 276] width 172 height 29
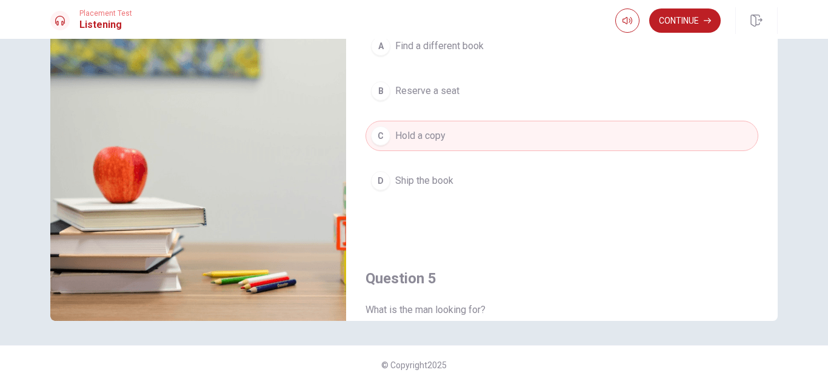
scroll to position [893, 0]
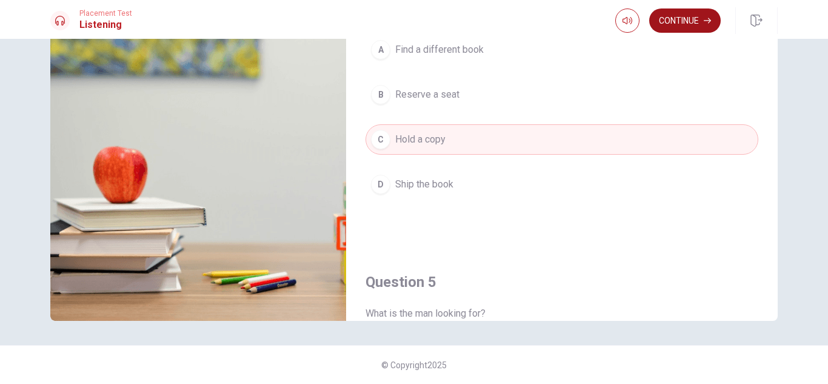
click at [696, 16] on button "Continue" at bounding box center [685, 20] width 72 height 24
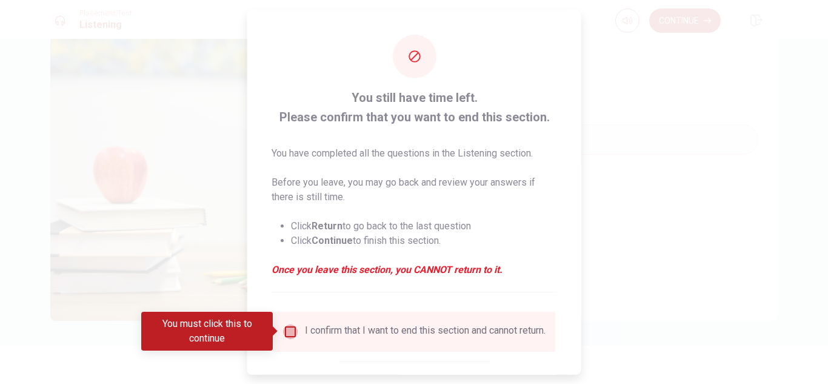
click at [290, 333] on input "You must click this to continue" at bounding box center [290, 331] width 15 height 15
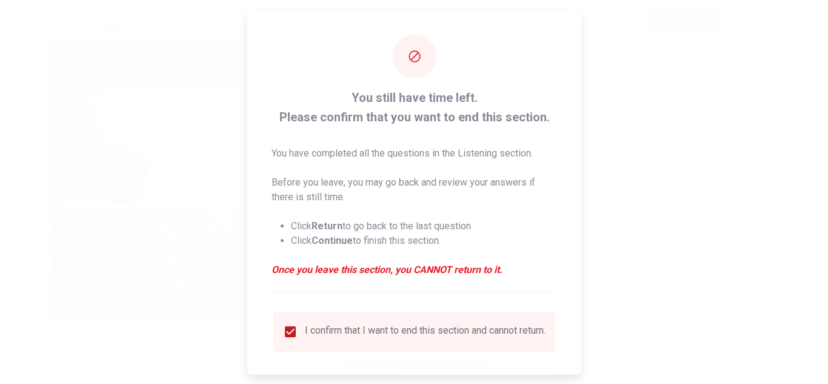
type input "0"
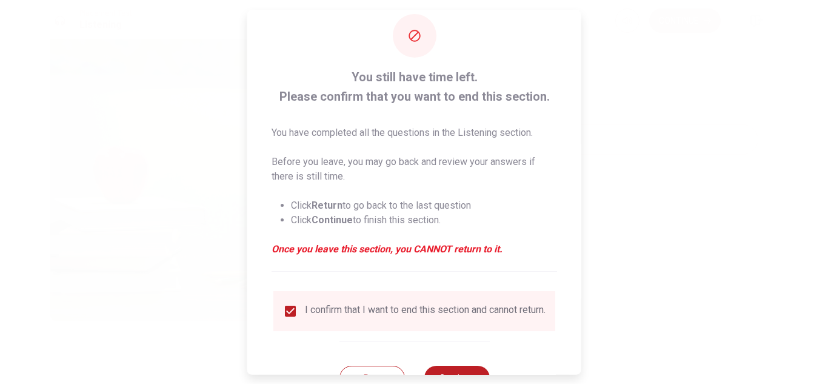
scroll to position [0, 0]
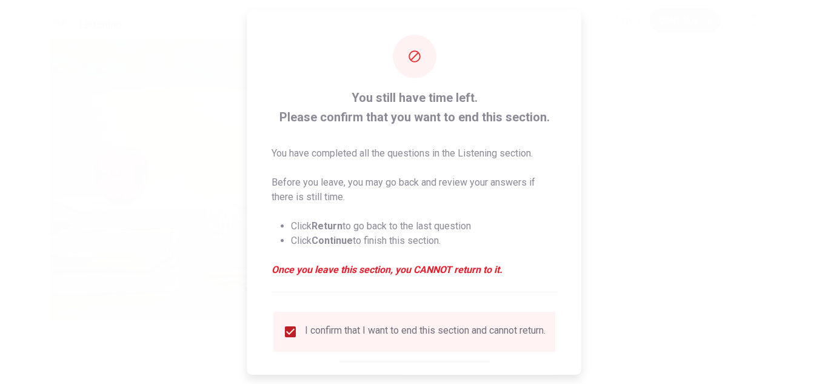
drag, startPoint x: 574, startPoint y: 239, endPoint x: 562, endPoint y: 353, distance: 113.9
click at [562, 353] on div "You still have time left. Please confirm that you want to end this section. You…" at bounding box center [414, 222] width 334 height 424
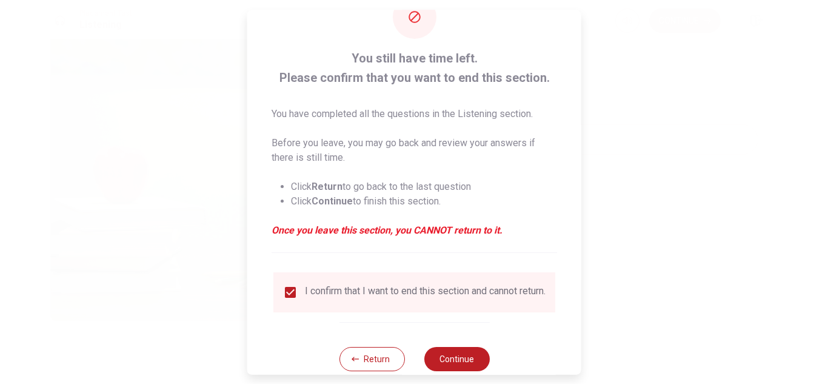
scroll to position [64, 0]
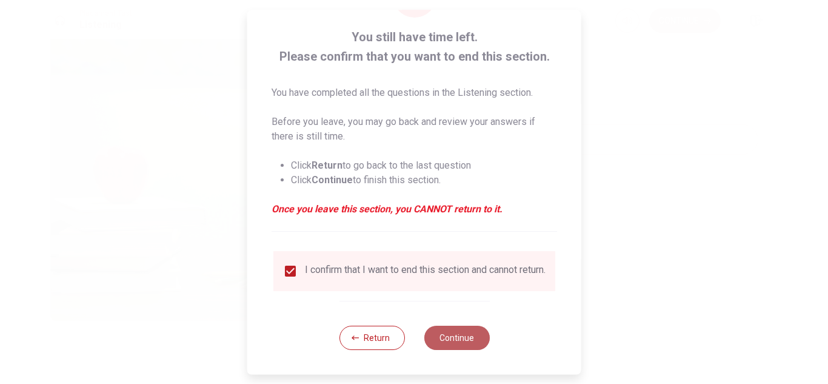
click at [453, 339] on button "Continue" at bounding box center [456, 337] width 65 height 24
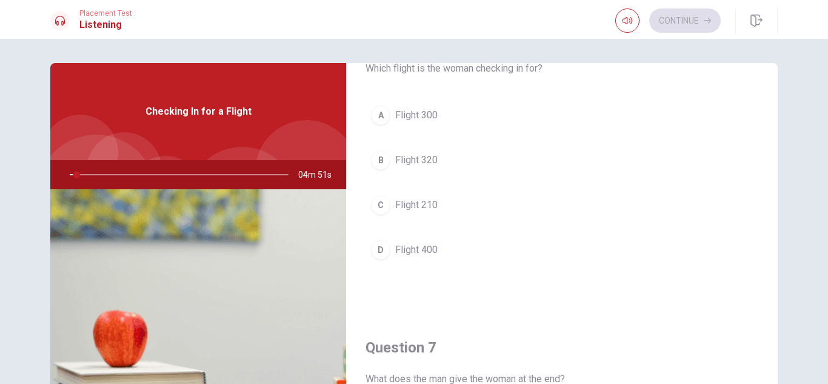
scroll to position [0, 0]
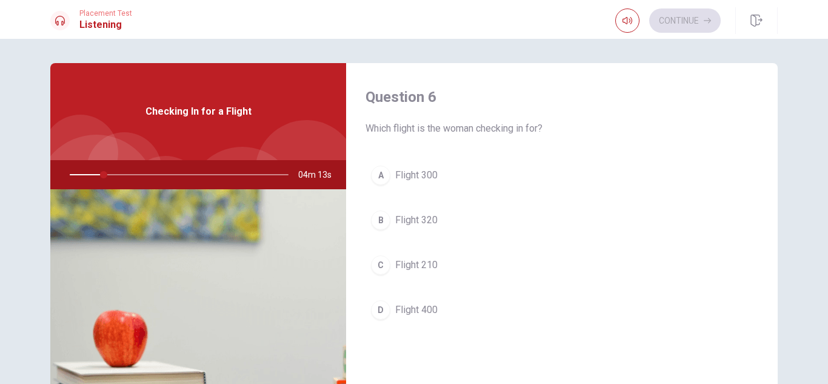
click at [68, 176] on div at bounding box center [176, 174] width 243 height 29
drag, startPoint x: 68, startPoint y: 176, endPoint x: 102, endPoint y: 176, distance: 33.9
click at [102, 176] on div at bounding box center [176, 174] width 243 height 29
drag, startPoint x: 102, startPoint y: 176, endPoint x: 55, endPoint y: 175, distance: 46.7
click at [55, 175] on div at bounding box center [176, 174] width 243 height 29
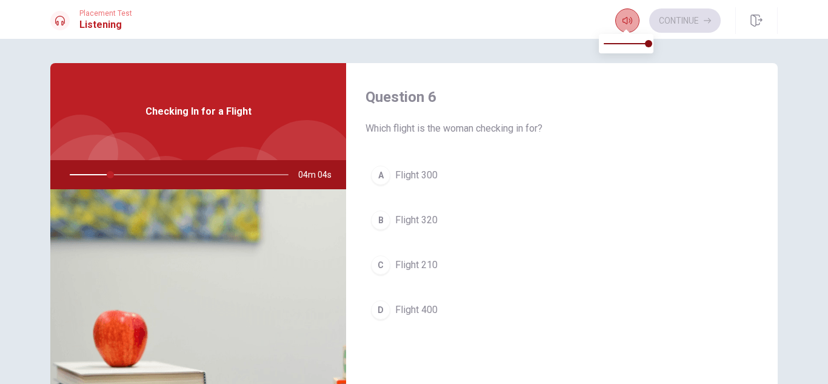
click at [626, 19] on icon "button" at bounding box center [628, 21] width 10 height 10
click at [129, 256] on img at bounding box center [198, 336] width 296 height 295
click at [160, 162] on div at bounding box center [176, 174] width 243 height 29
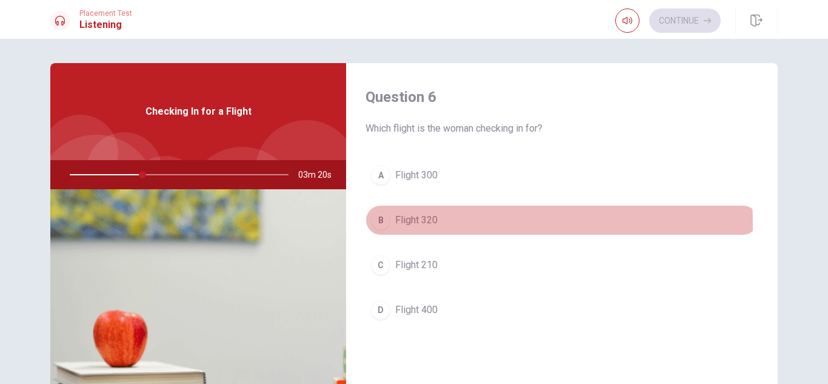
click at [416, 224] on span "Flight 320" at bounding box center [416, 220] width 42 height 15
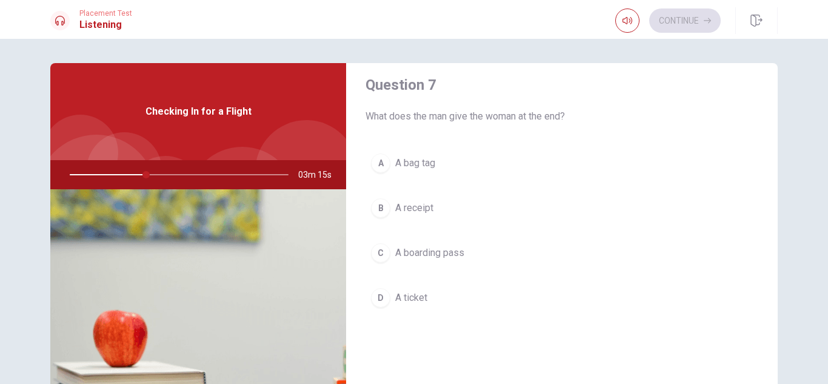
scroll to position [323, 0]
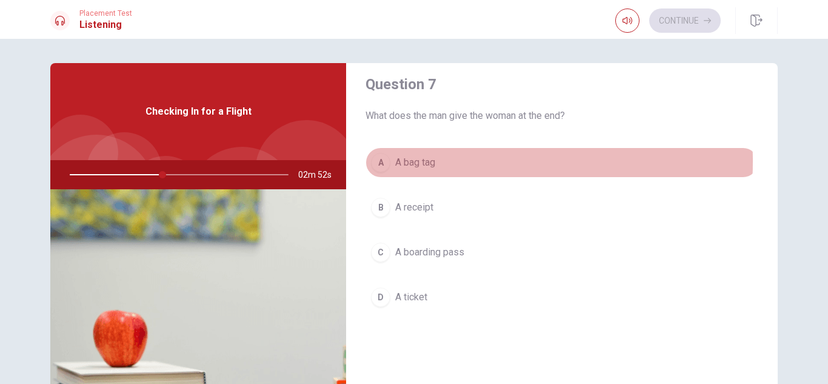
click at [409, 161] on span "A bag tag" at bounding box center [415, 162] width 40 height 15
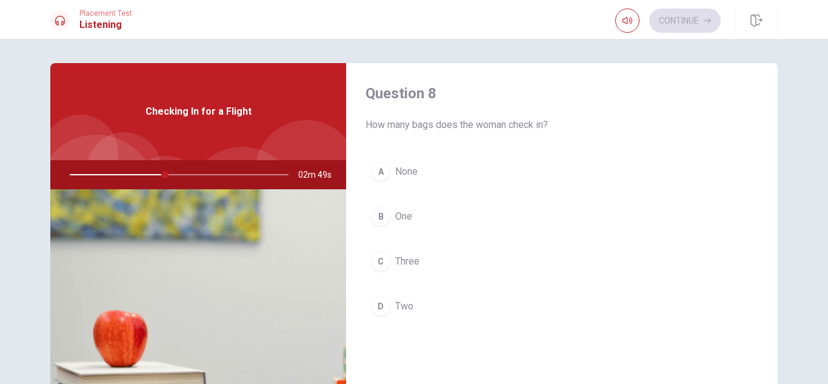
scroll to position [626, 0]
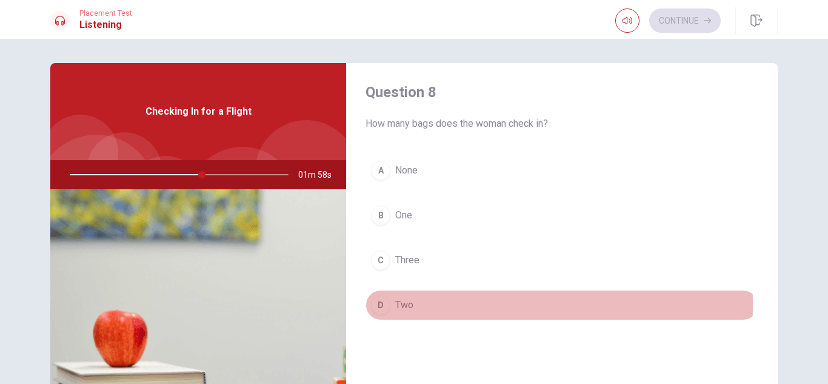
click at [402, 304] on span "Two" at bounding box center [404, 305] width 18 height 15
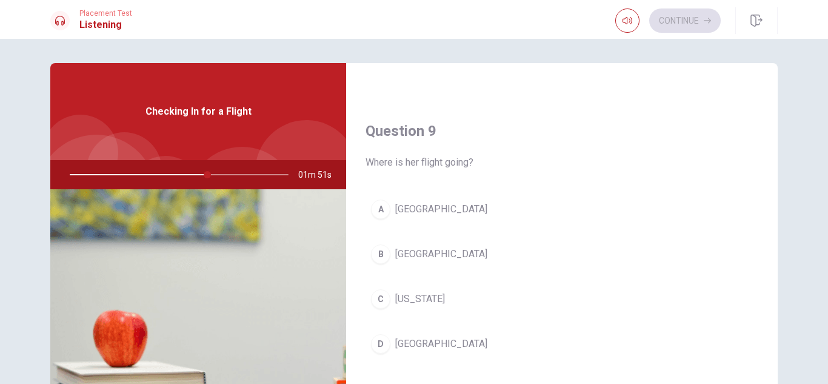
scroll to position [884, 0]
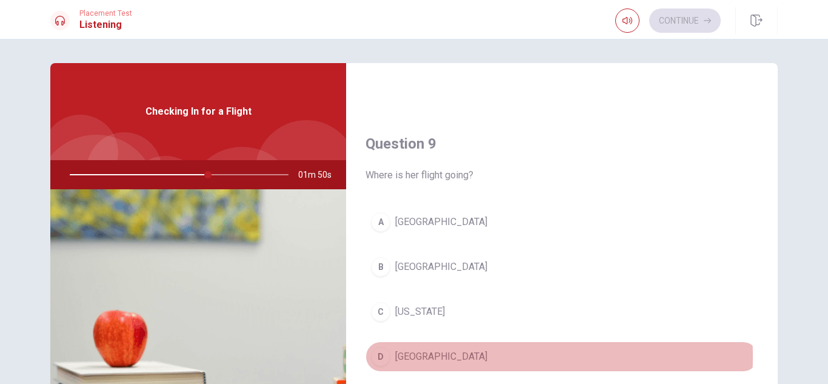
click at [413, 356] on span "[GEOGRAPHIC_DATA]" at bounding box center [441, 356] width 92 height 15
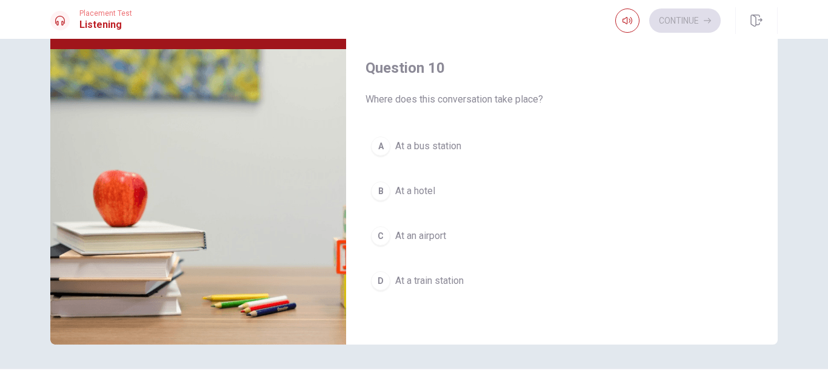
scroll to position [141, 0]
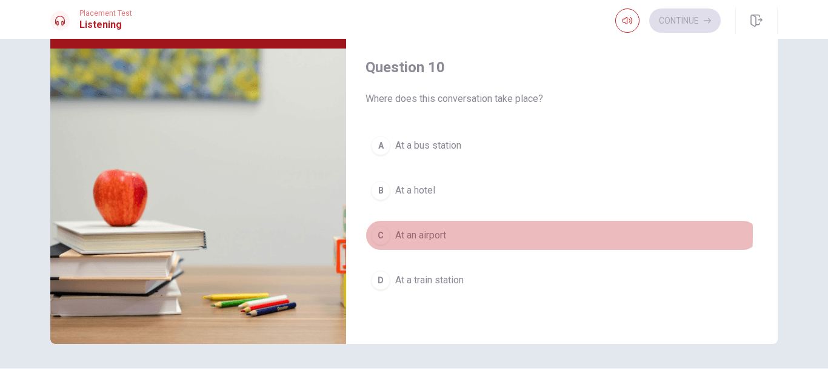
click at [412, 234] on span "At an airport" at bounding box center [420, 235] width 51 height 15
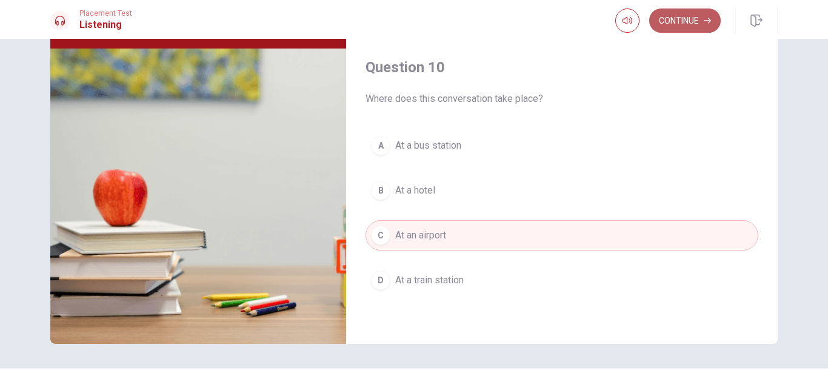
click at [692, 13] on button "Continue" at bounding box center [685, 20] width 72 height 24
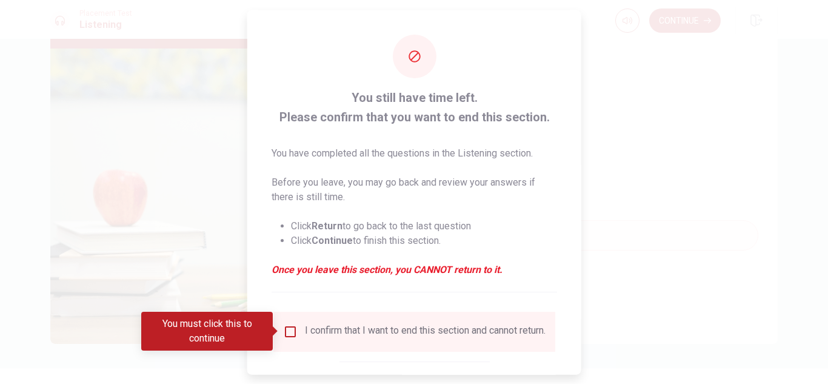
click at [292, 336] on input "You must click this to continue" at bounding box center [290, 331] width 15 height 15
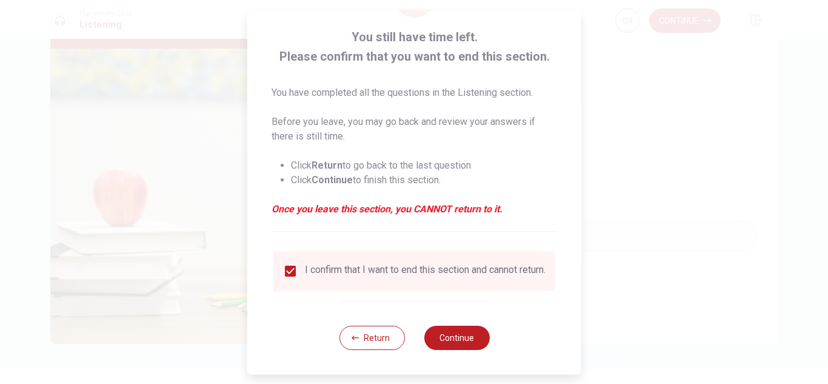
scroll to position [68, 0]
click at [471, 329] on button "Continue" at bounding box center [456, 337] width 65 height 24
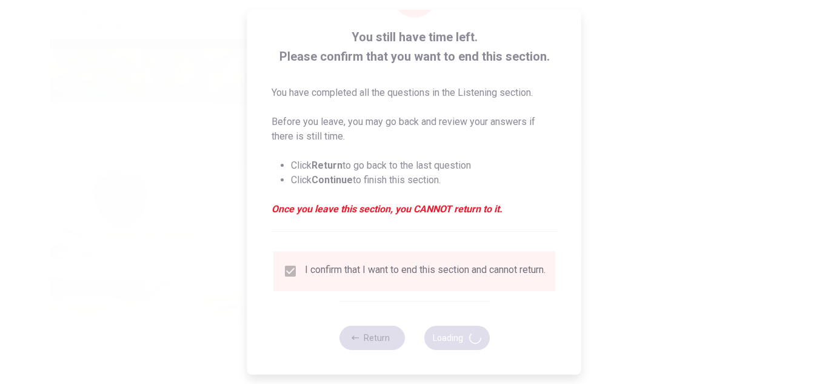
type input "71"
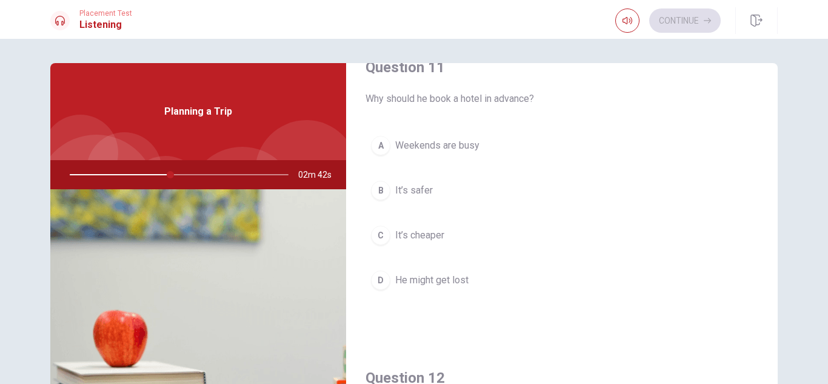
scroll to position [32, 0]
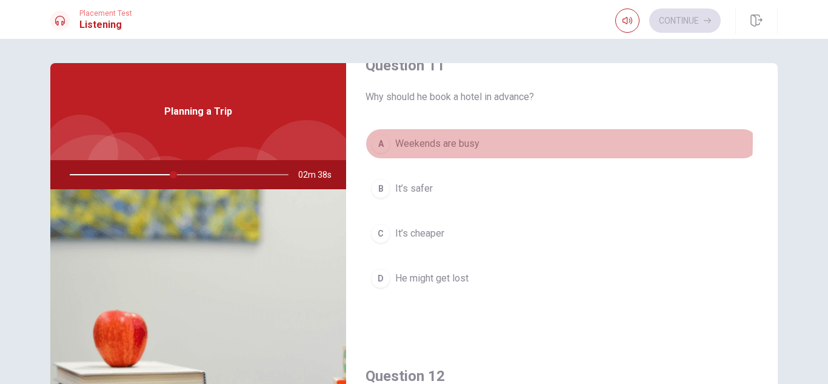
click at [436, 140] on span "Weekends are busy" at bounding box center [437, 143] width 84 height 15
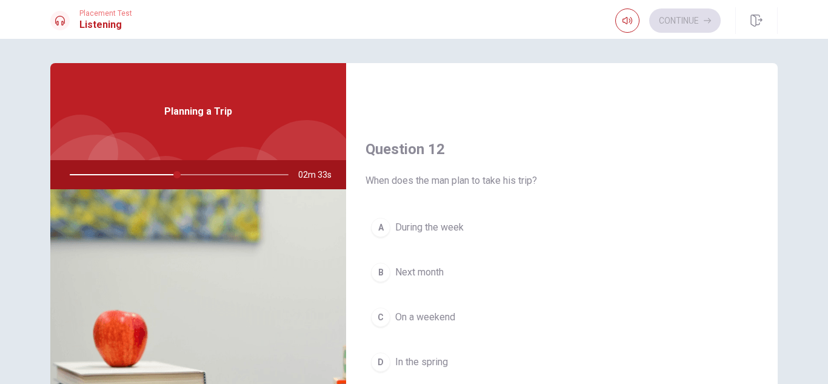
scroll to position [259, 0]
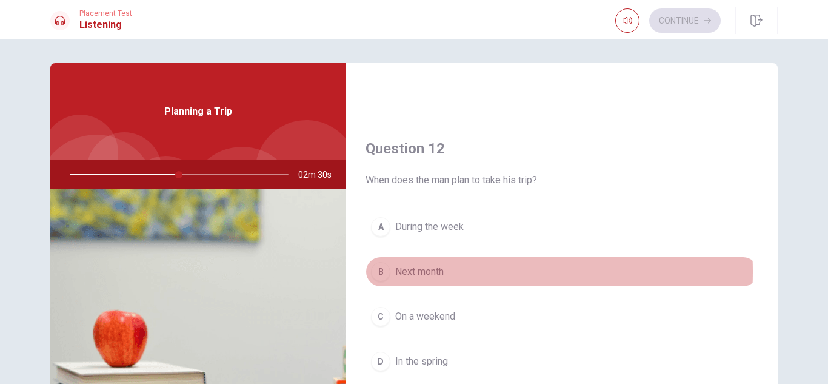
click at [434, 272] on span "Next month" at bounding box center [419, 271] width 48 height 15
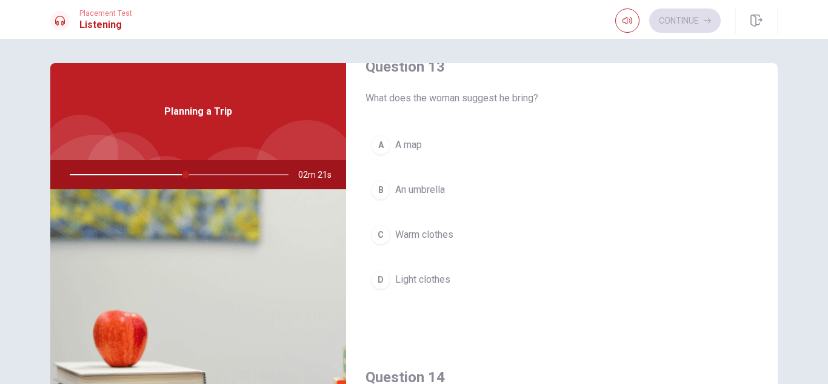
scroll to position [652, 0]
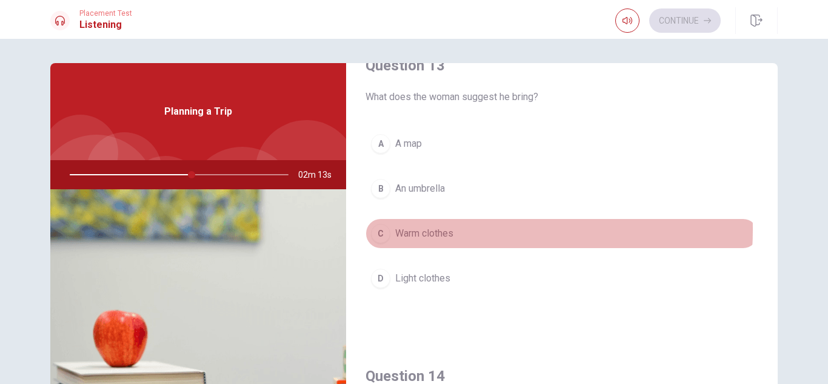
click at [439, 229] on span "Warm clothes" at bounding box center [424, 233] width 58 height 15
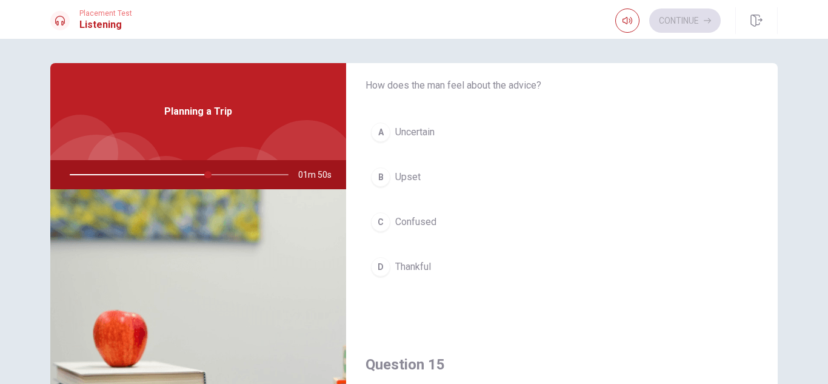
scroll to position [975, 0]
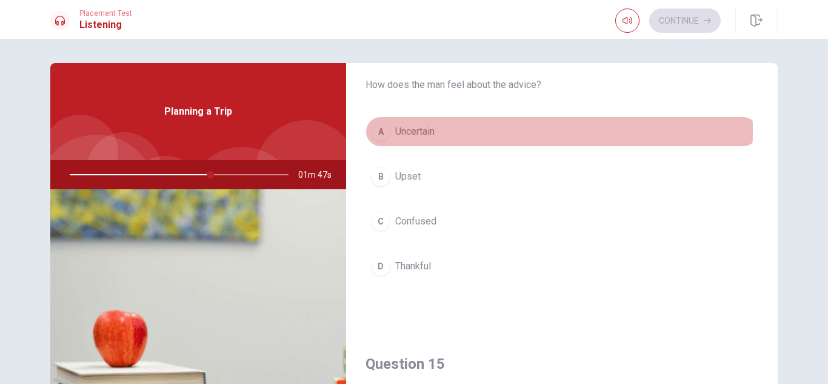
click at [415, 130] on span "Uncertain" at bounding box center [414, 131] width 39 height 15
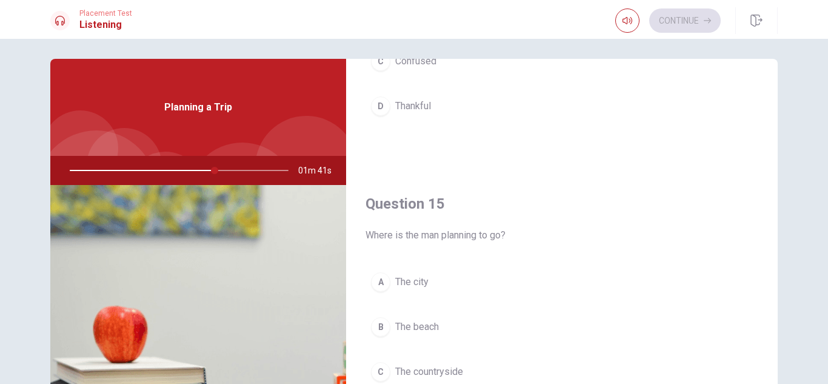
scroll to position [7, 0]
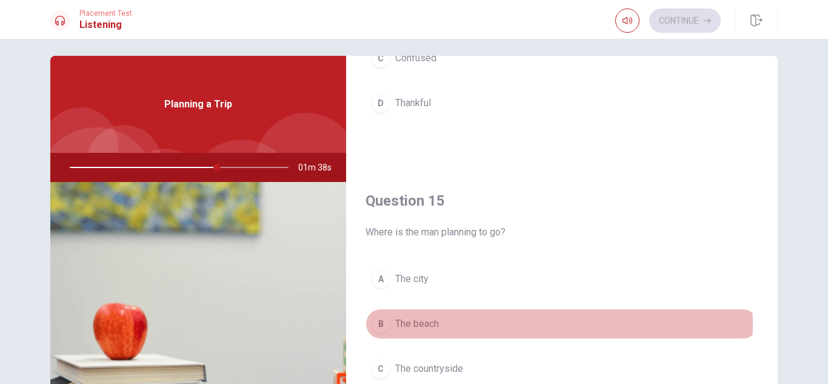
click at [418, 325] on span "The beach" at bounding box center [417, 323] width 44 height 15
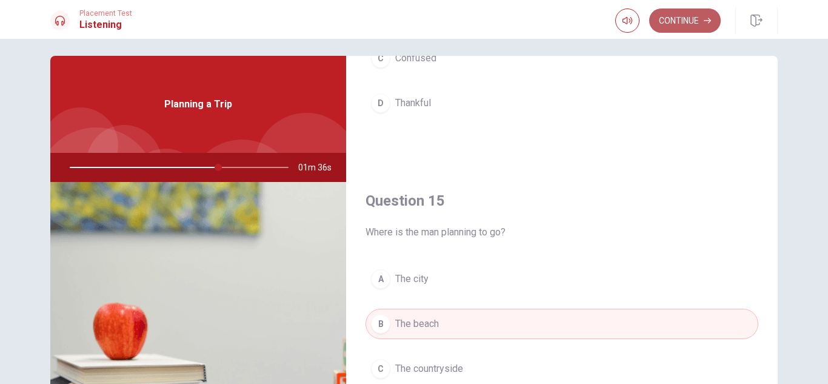
click at [687, 19] on button "Continue" at bounding box center [685, 20] width 72 height 24
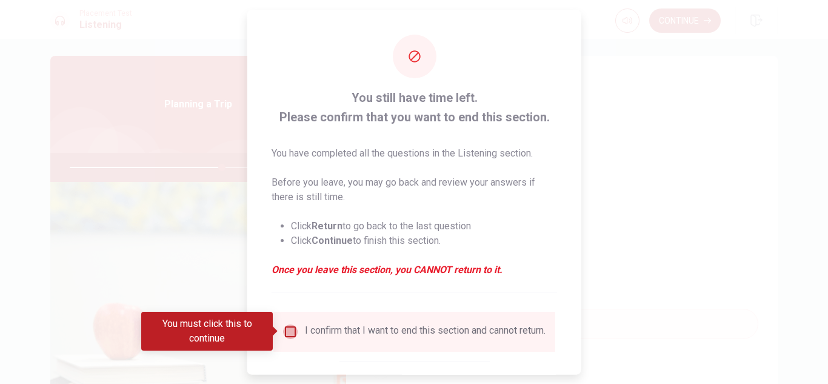
click at [287, 332] on input "You must click this to continue" at bounding box center [290, 331] width 15 height 15
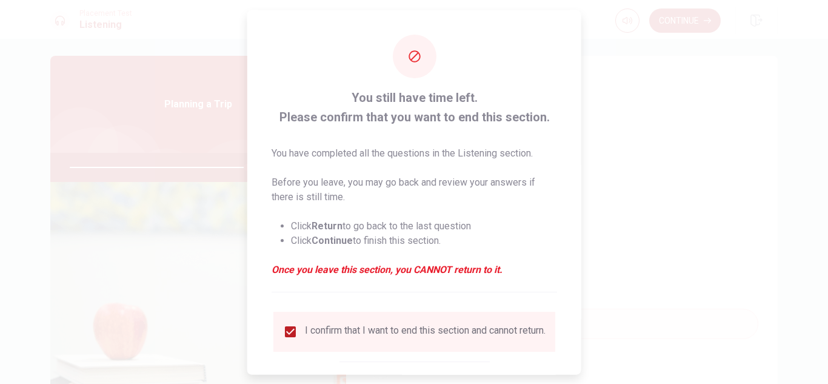
drag, startPoint x: 618, startPoint y: 229, endPoint x: 581, endPoint y: 227, distance: 37.0
click at [581, 227] on div "You still have time left. Please confirm that you want to end this section. You…" at bounding box center [414, 192] width 828 height 384
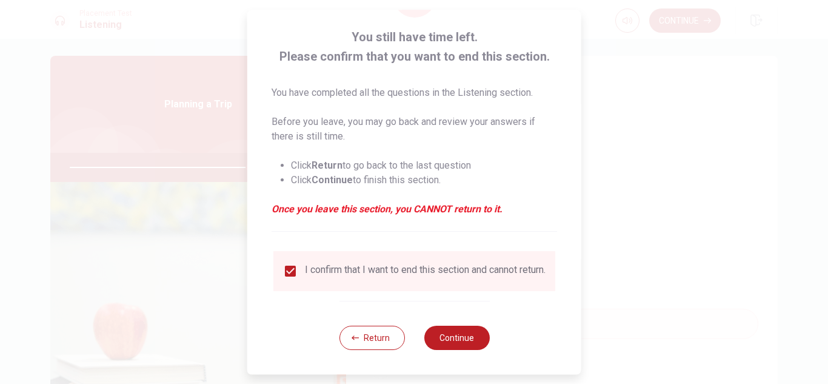
scroll to position [68, 0]
click at [459, 347] on button "Continue" at bounding box center [456, 337] width 65 height 24
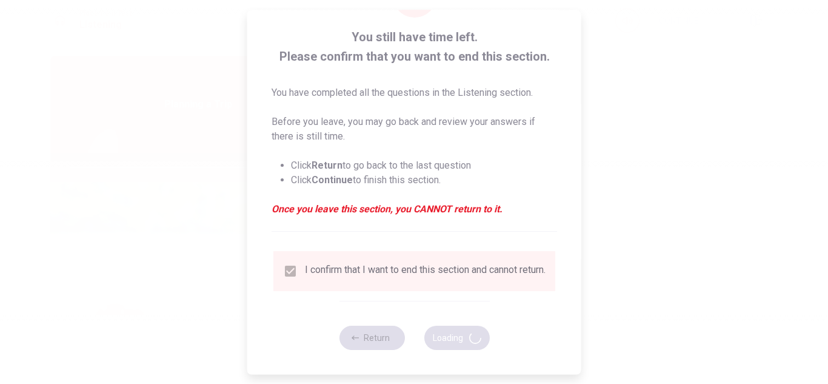
type input "83"
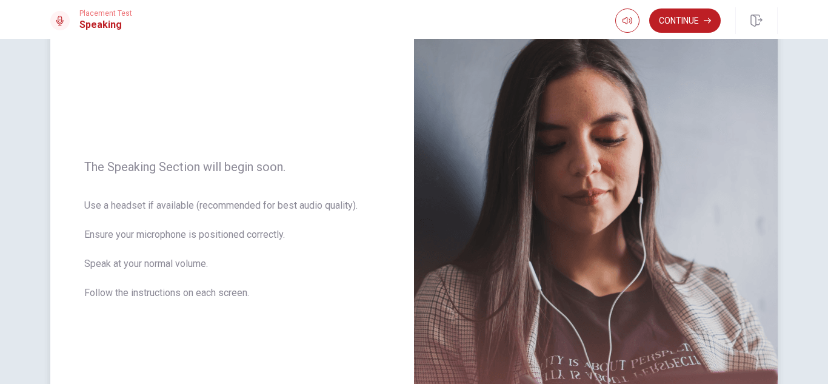
scroll to position [91, 0]
click at [686, 13] on button "Continue" at bounding box center [685, 20] width 72 height 24
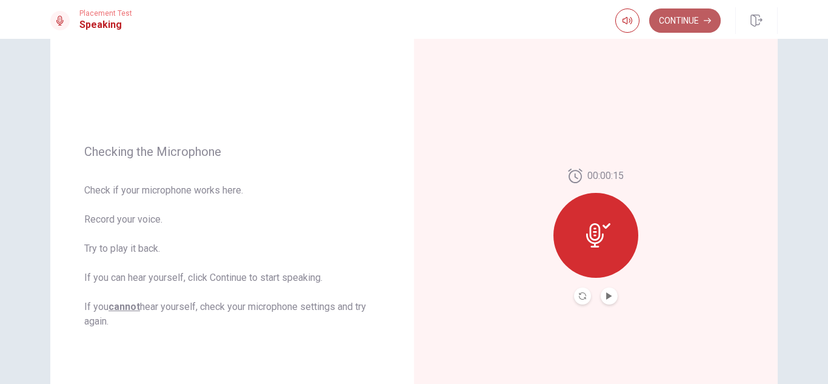
click at [690, 22] on button "Continue" at bounding box center [685, 20] width 72 height 24
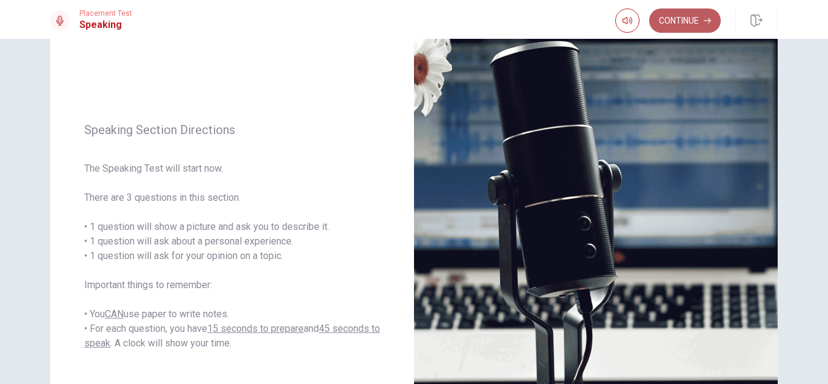
click at [691, 13] on button "Continue" at bounding box center [685, 20] width 72 height 24
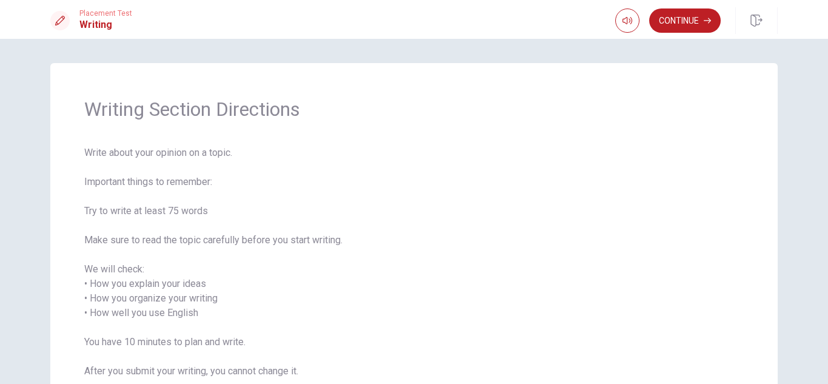
scroll to position [106, 0]
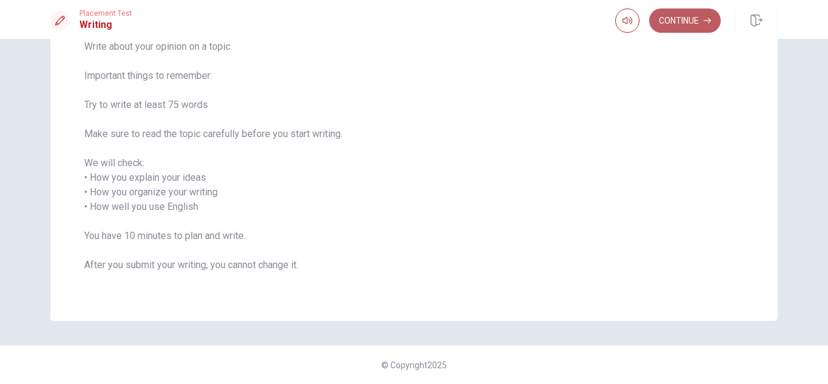
click at [689, 22] on button "Continue" at bounding box center [685, 20] width 72 height 24
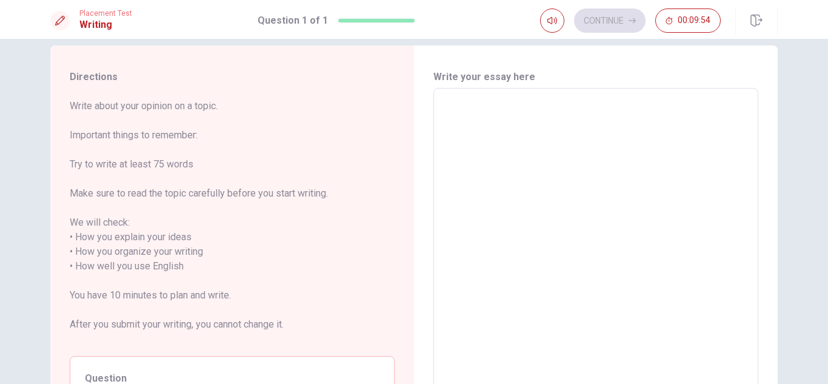
scroll to position [0, 0]
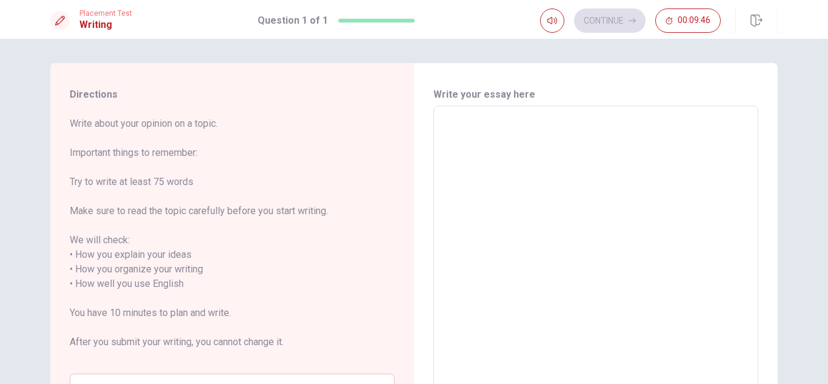
click at [446, 120] on textarea at bounding box center [596, 284] width 308 height 336
type textarea "e"
type textarea "x"
type textarea "en"
type textarea "x"
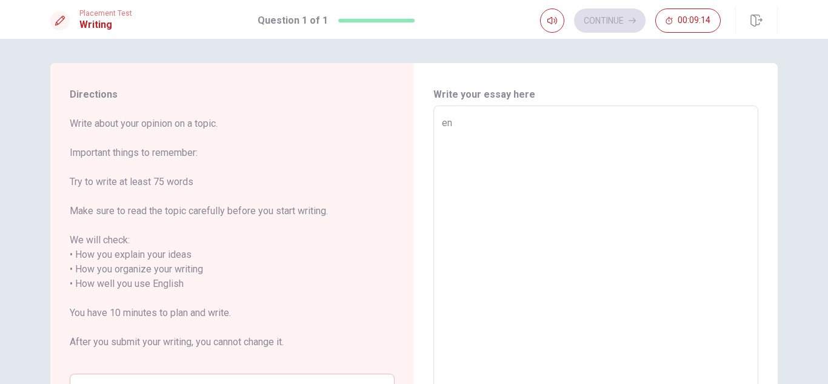
type textarea "ent"
type textarea "x"
type textarea "ente"
type textarea "x"
type textarea "enter"
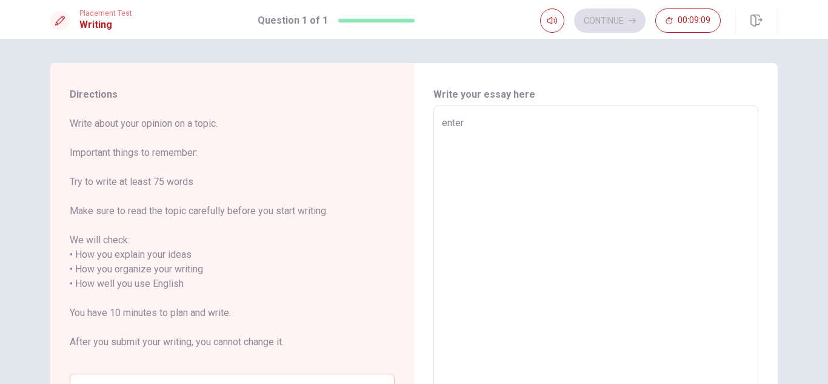
type textarea "x"
type textarea "ente"
type textarea "x"
type textarea "ent"
type textarea "x"
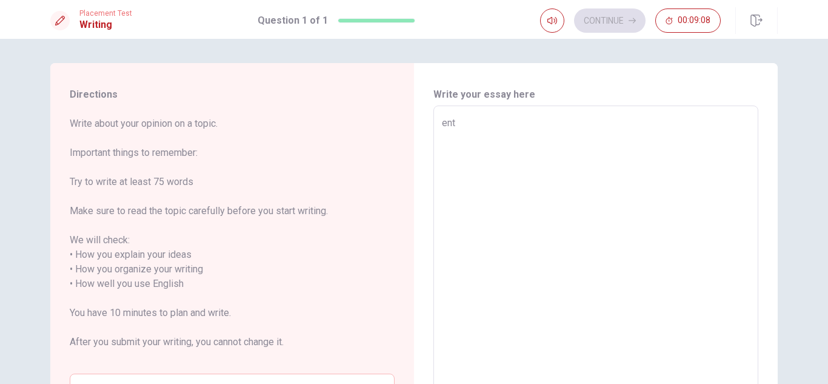
type textarea "en"
type textarea "x"
type textarea "e"
type textarea "x"
type textarea "w"
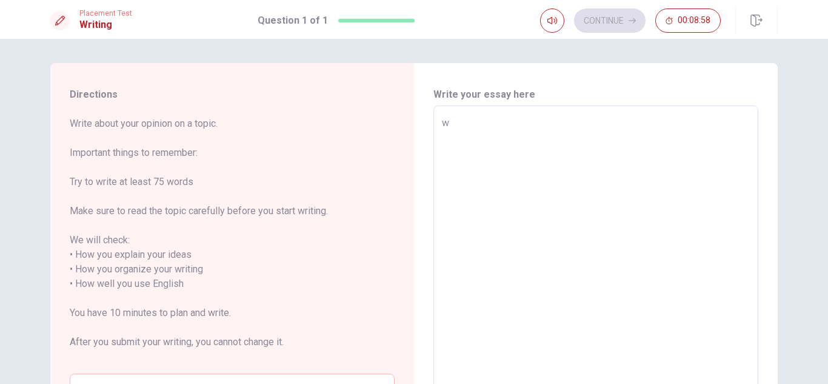
type textarea "x"
type textarea "wr"
type textarea "x"
type textarea "wri"
type textarea "x"
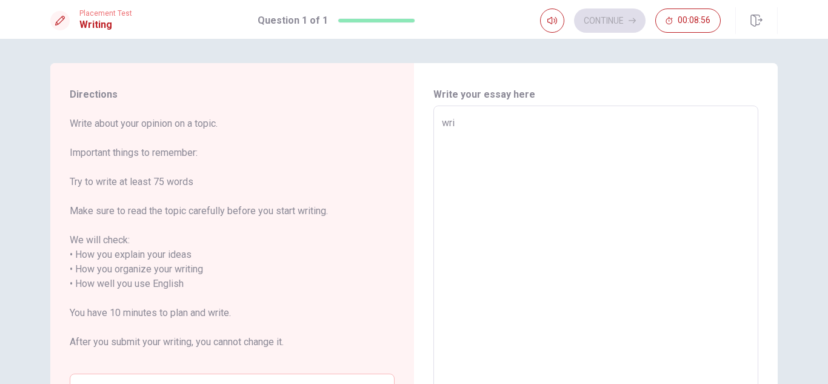
type textarea "writ"
type textarea "x"
type textarea "write"
type textarea "x"
type textarea "write"
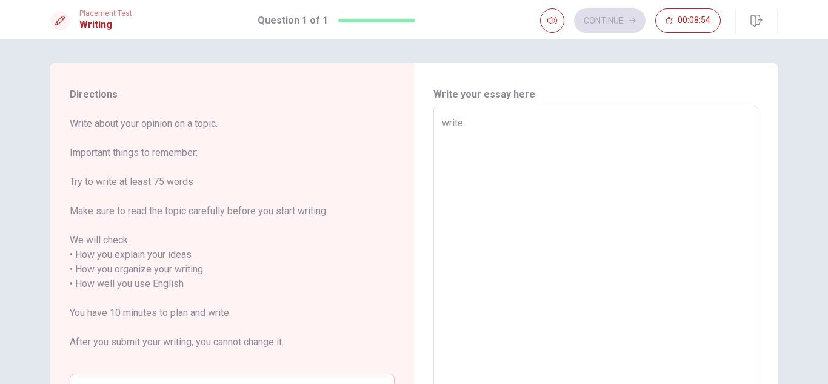
type textarea "x"
type textarea "write"
type textarea "x"
type textarea "writ"
type textarea "x"
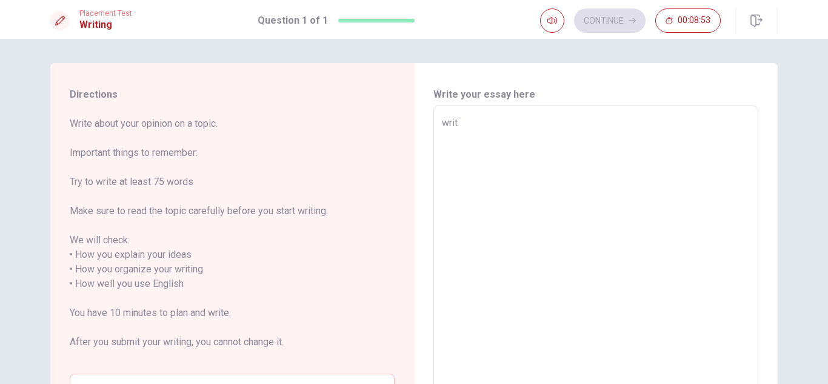
type textarea "wri"
type textarea "x"
type textarea "wr"
type textarea "x"
type textarea "w"
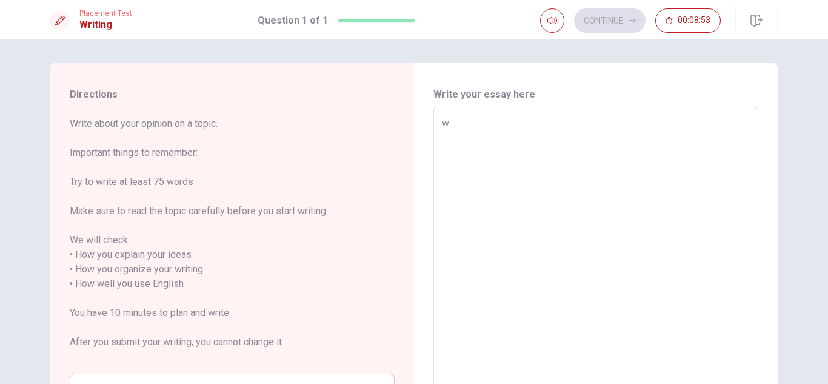
type textarea "x"
type textarea "t"
type textarea "x"
type textarea "th"
type textarea "x"
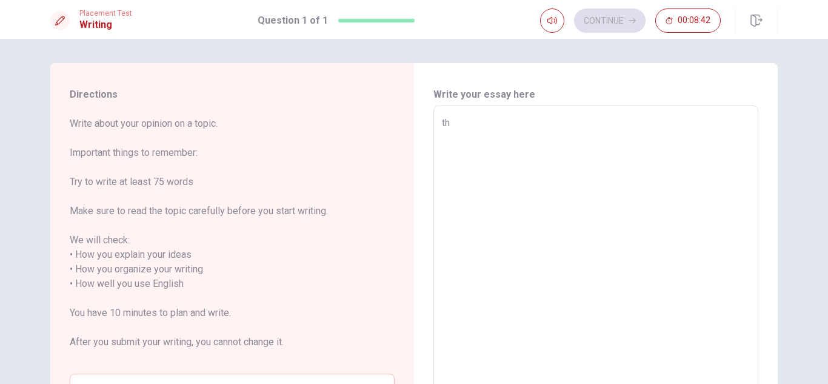
type textarea "the"
type textarea "x"
type textarea "the"
type textarea "x"
type textarea "the t"
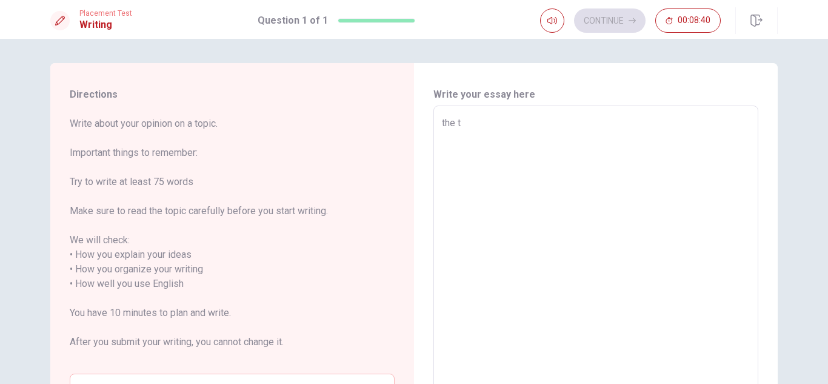
type textarea "x"
type textarea "the tr"
type textarea "x"
type textarea "the tru"
type textarea "x"
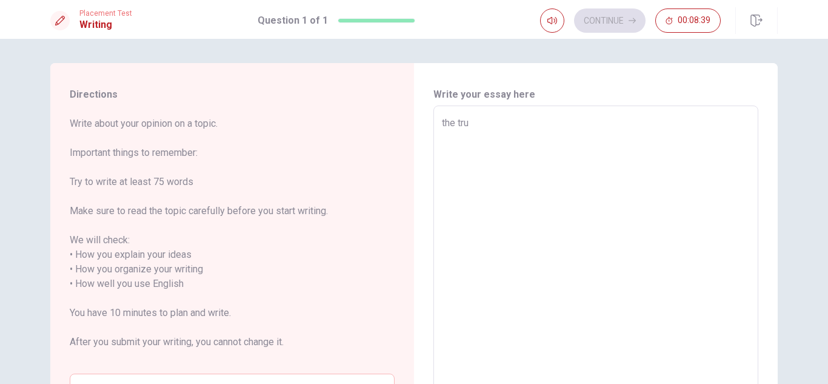
type textarea "the true"
type textarea "x"
type textarea "the true"
type textarea "x"
type textarea "the true i"
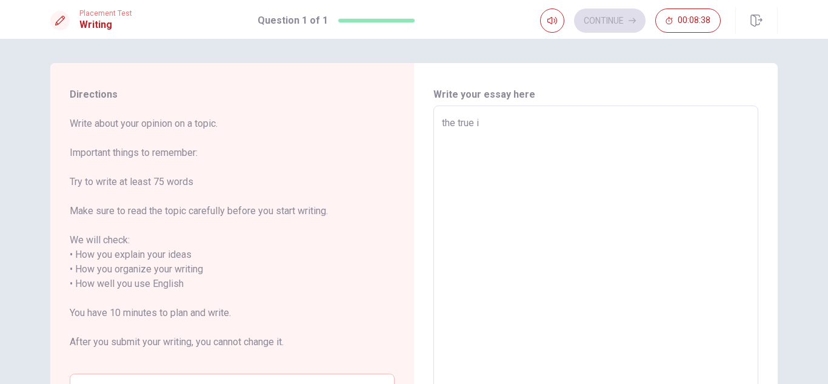
type textarea "x"
type textarea "the true is"
type textarea "x"
type textarea "the true is"
type textarea "x"
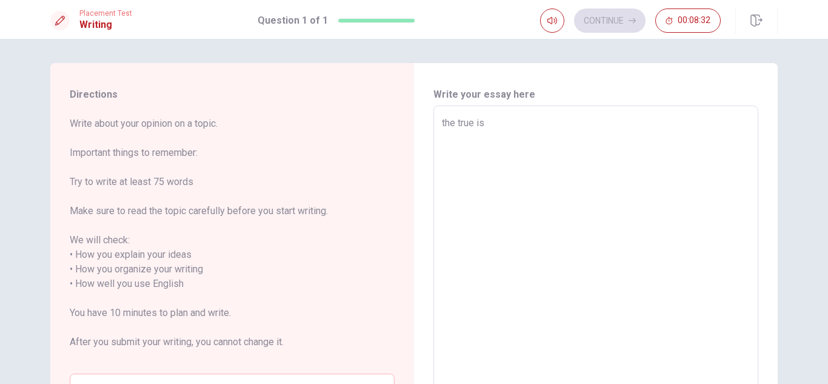
type textarea "the true is t"
type textarea "x"
type textarea "the true is th"
type textarea "x"
type textarea "the true is the"
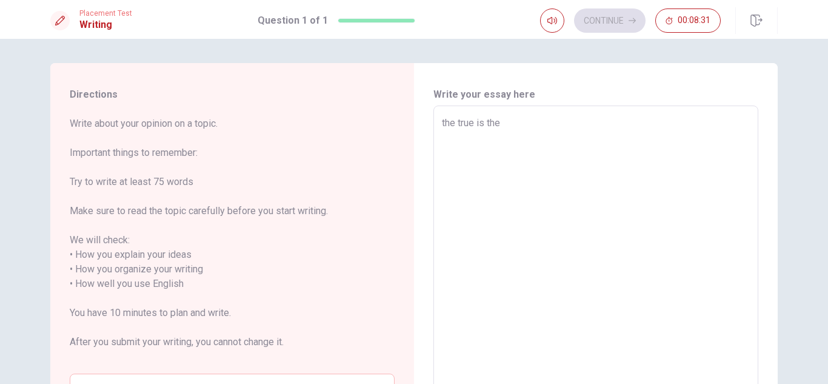
type textarea "x"
type textarea "the true is the"
type textarea "x"
type textarea "the true is the d"
type textarea "x"
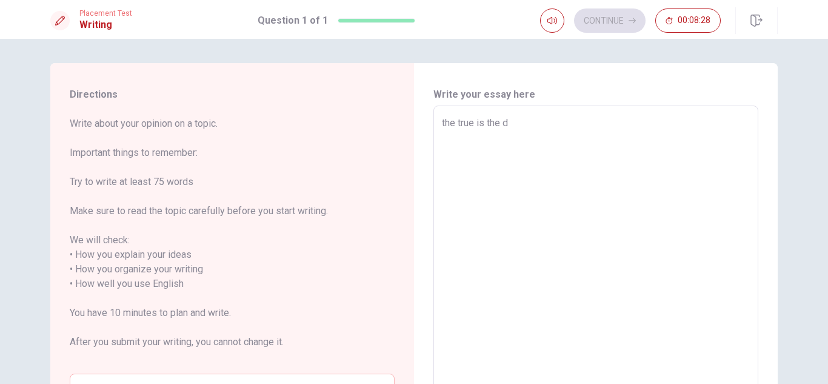
type textarea "the true is the do"
type textarea "x"
type textarea "the true is the don"
type textarea "x"
type textarea "the true is the dont"
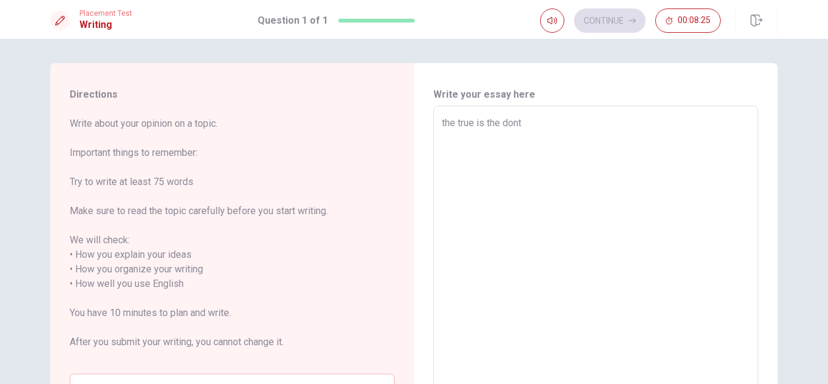
type textarea "x"
type textarea "the true is the dont"
type textarea "x"
type textarea "the true is the dont u"
type textarea "x"
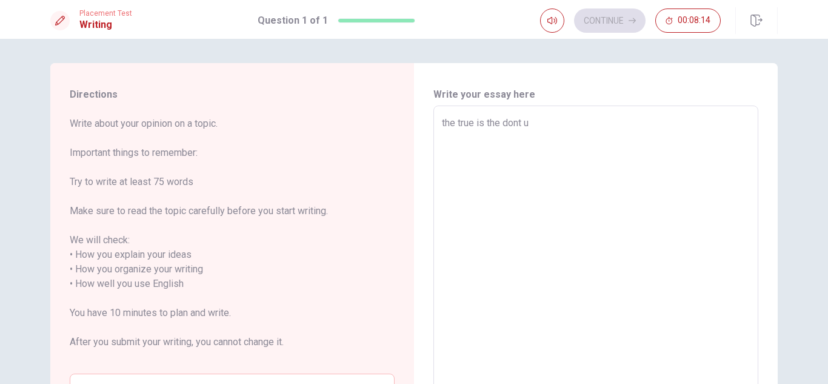
type textarea "the true is the dont un"
type textarea "x"
type textarea "the true is the dont und"
type textarea "x"
type textarea "the true is the dont unde"
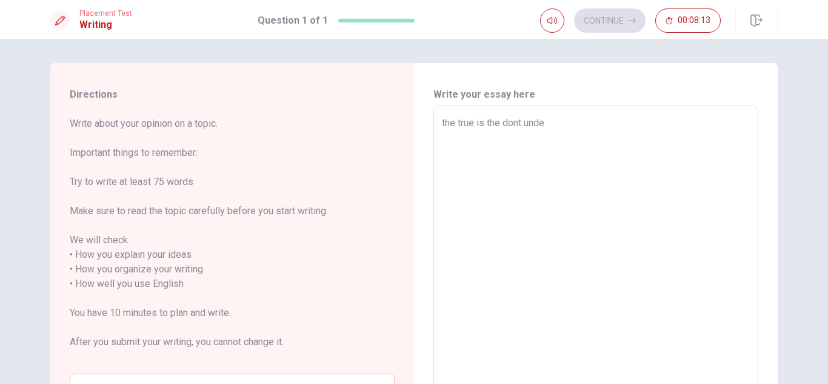
type textarea "x"
type textarea "the true is the dont under"
type textarea "x"
type textarea "the true is the dont unders"
type textarea "x"
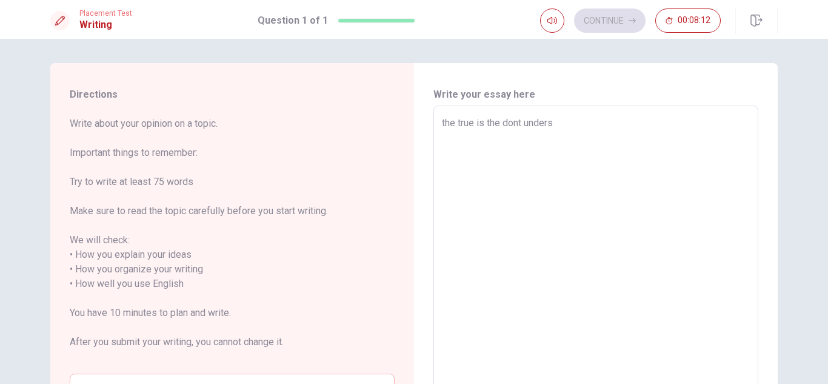
type textarea "the true is the dont underst"
type textarea "x"
type textarea "the true is the dont underste"
type textarea "x"
type textarea "the true is the dont understen"
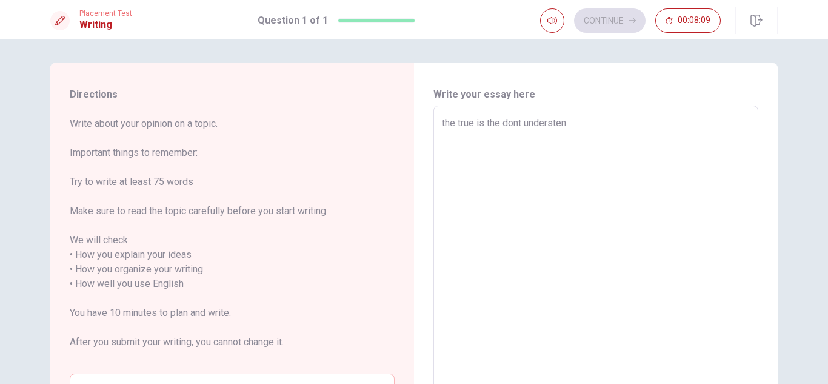
type textarea "x"
type textarea "the true is the dont understen"
type textarea "x"
type textarea "the true is the dont understen n"
type textarea "x"
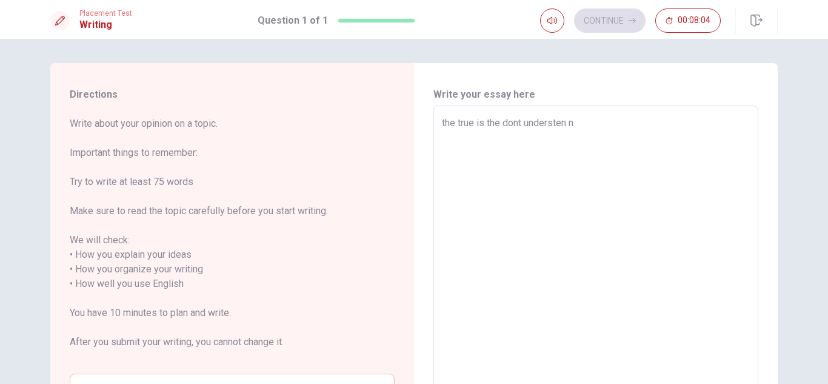
type textarea "the true is the dont understen na"
type textarea "x"
type textarea "the true is the dont understen nat"
type textarea "x"
type textarea "the true is the dont understen nath"
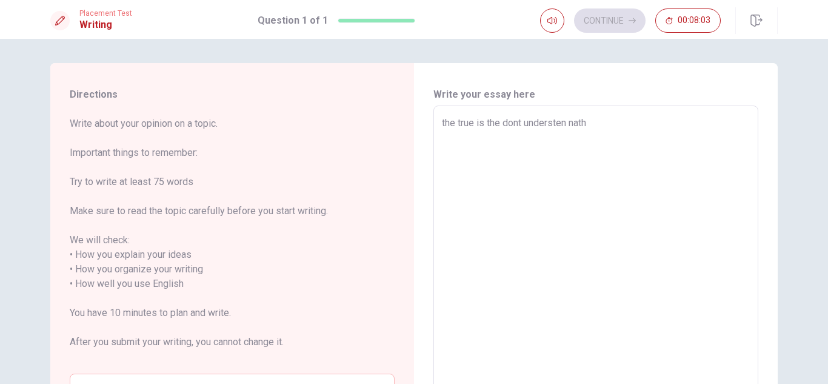
type textarea "x"
type textarea "the true is the dont understen nathi"
type textarea "x"
type textarea "the true is the dont understen nathin"
type textarea "x"
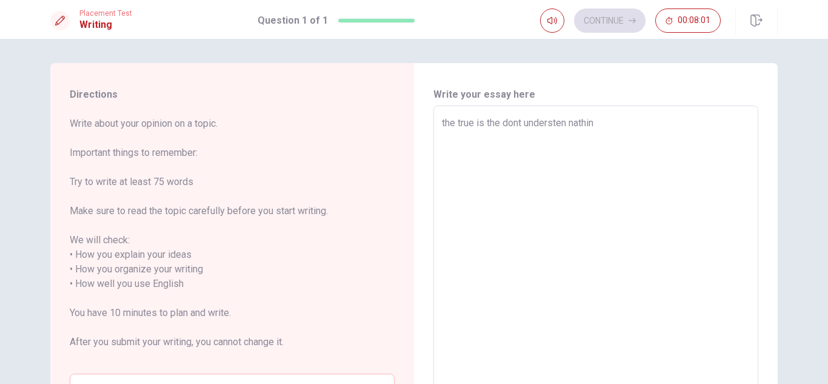
type textarea "the true is the dont understen nathing"
type textarea "x"
type textarea "the true is the dont understen nathing"
type textarea "x"
type textarea "the true is the dont understen nathing b"
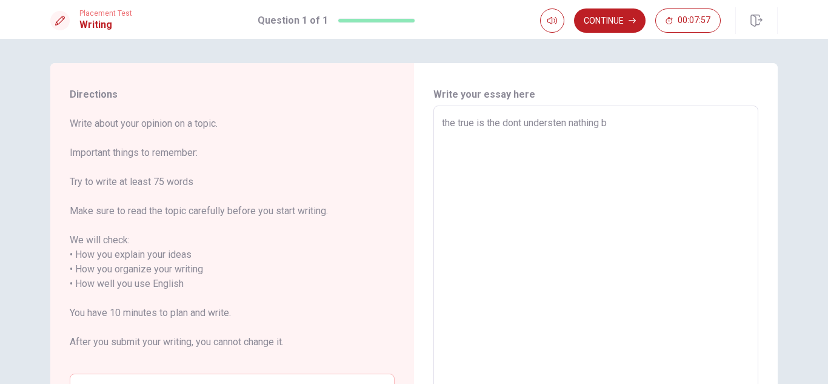
type textarea "x"
type textarea "the true is the dont understen nathing be"
type textarea "x"
type textarea "the true is the dont understen nathing bec"
type textarea "x"
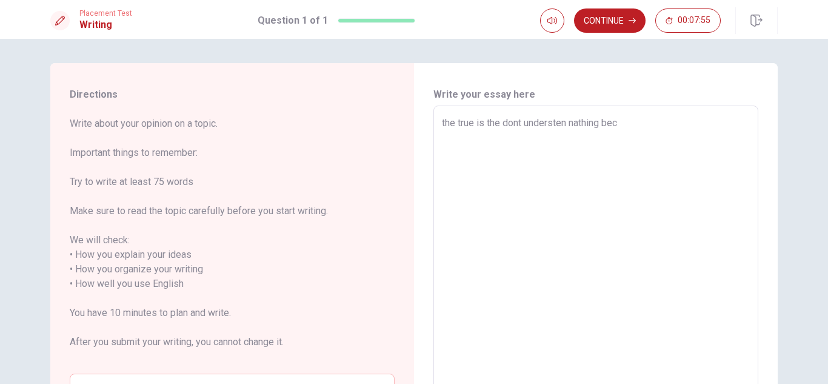
type textarea "the true is the dont understen [PERSON_NAME]"
type textarea "x"
type textarea "the true is the dont understen nathing becos"
type textarea "x"
type textarea "the true is the dont understen nathing becose"
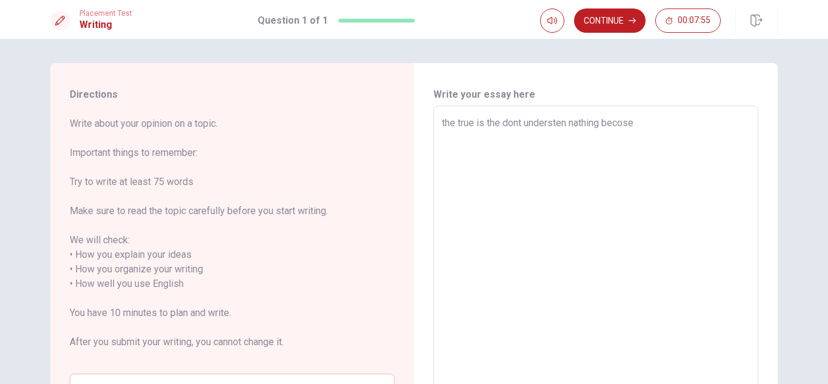
type textarea "x"
type textarea "the true is the dont understen nathing becose"
type textarea "x"
type textarea "the true is the dont understen nathing becose f"
type textarea "x"
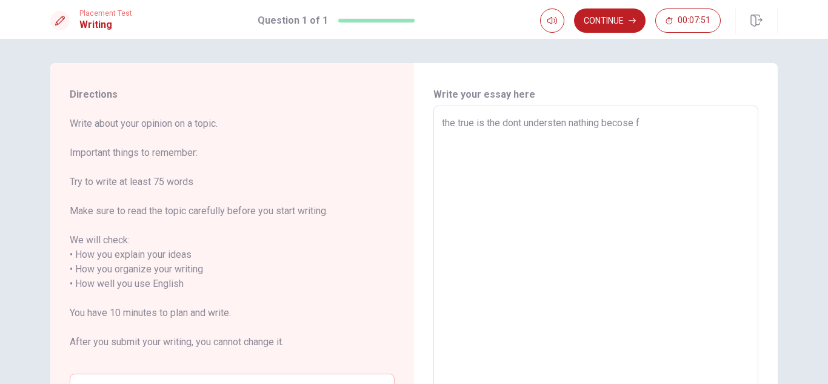
type textarea "the true is the dont understen nathing becose fo"
type textarea "x"
type textarea "the true is the dont understen nathing becose for"
type textarea "x"
type textarea "the true is the dont understen nathing becose for"
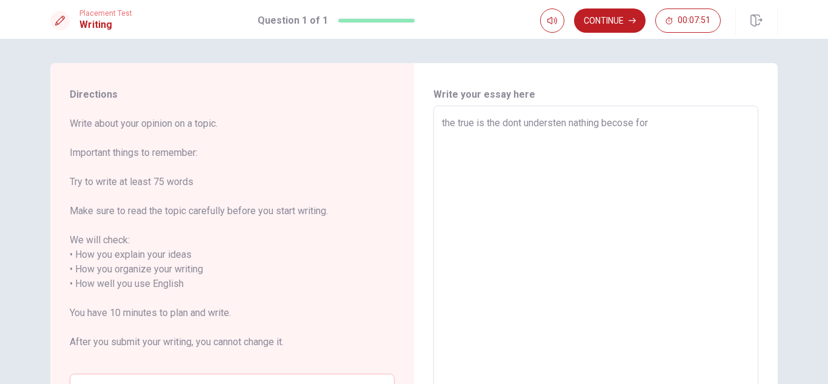
type textarea "x"
type textarea "the true is the dont understen nathing becose for m"
type textarea "x"
type textarea "the true is the dont understen nathing becose for my"
type textarea "x"
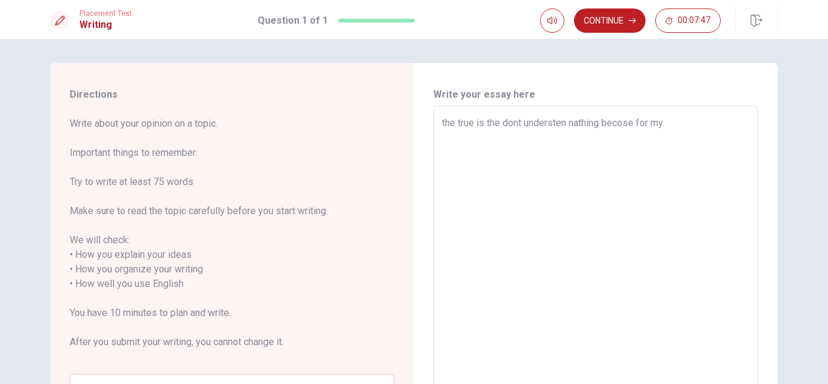
type textarea "the true is the dont understen nathing becose for m"
type textarea "x"
type textarea "the true is the dont understen nathing becose for"
type textarea "x"
type textarea "the true is the dont understen nathing becose for m"
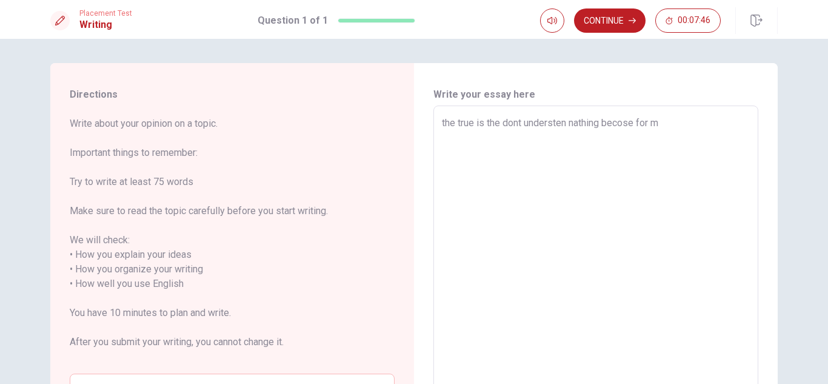
type textarea "x"
type textarea "the true is the dont understen nathing becose for me"
type textarea "x"
type textarea "the true is the dont understen nathing becose for me"
type textarea "x"
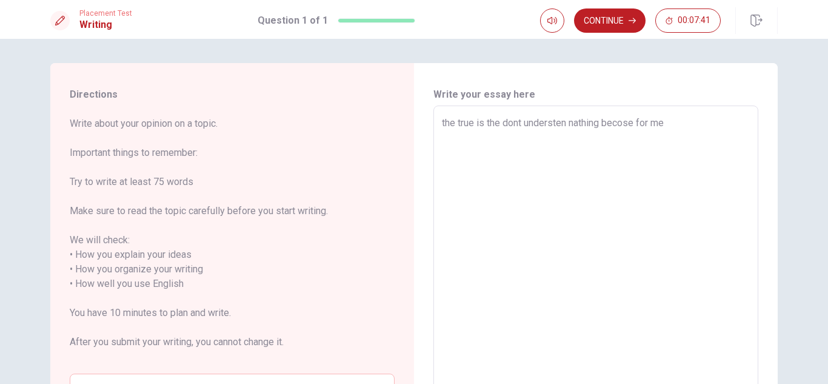
type textarea "the true is the dont understen nathing becose for me y"
type textarea "x"
type textarea "the true is the dont understen nathing becose for me yo"
type textarea "x"
type textarea "the true is the dont understen nathing becose for me you"
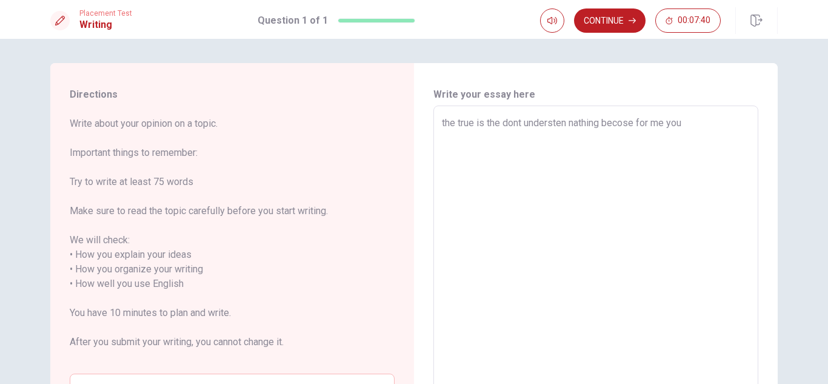
type textarea "x"
type textarea "the true is the dont understen nathing becose for me your"
type textarea "x"
type textarea "the true is the dont understen nathing becose for me your"
type textarea "x"
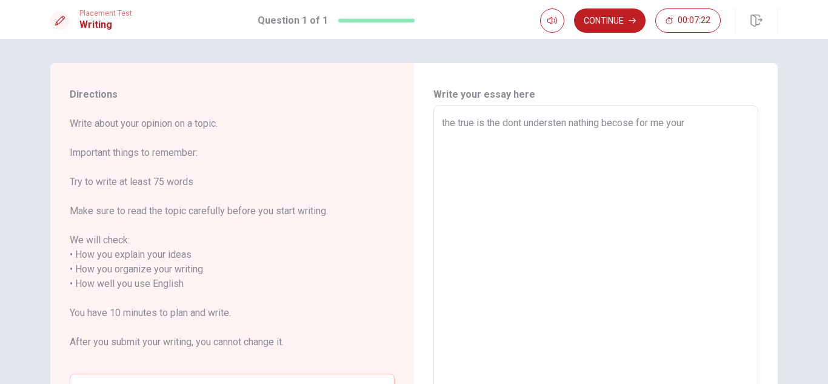
type textarea "the true is the dont understen nathing becose for me your c"
type textarea "x"
type textarea "the true is the dont understen nathing becose for me your co"
type textarea "x"
type textarea "the true is the dont understen nathing becose for me your con"
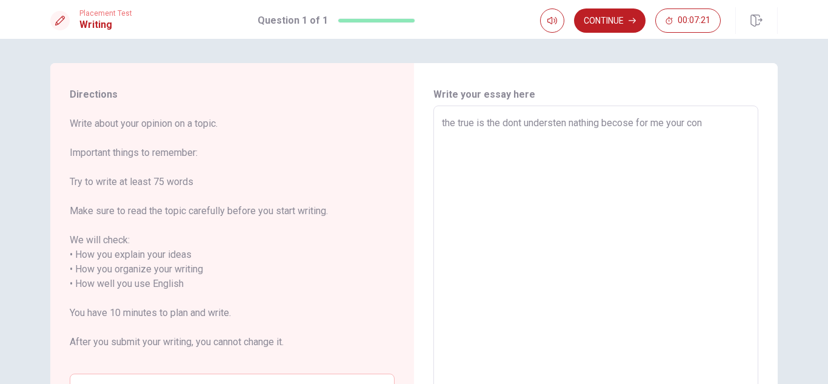
type textarea "x"
type textarea "the true is the dont understen nathing becose for me your conv"
type textarea "x"
type textarea "the true is the dont understen nathing becose for me your conve"
type textarea "x"
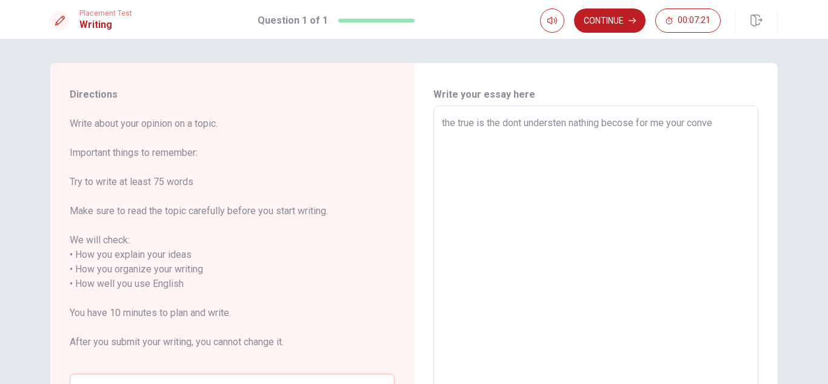
type textarea "the true is the dont understen nathing becose for me your conver"
type textarea "x"
type textarea "the true is the dont understen nathing becose for me your convers"
type textarea "x"
type textarea "the true is the dont understen nathing becose for me your conversa"
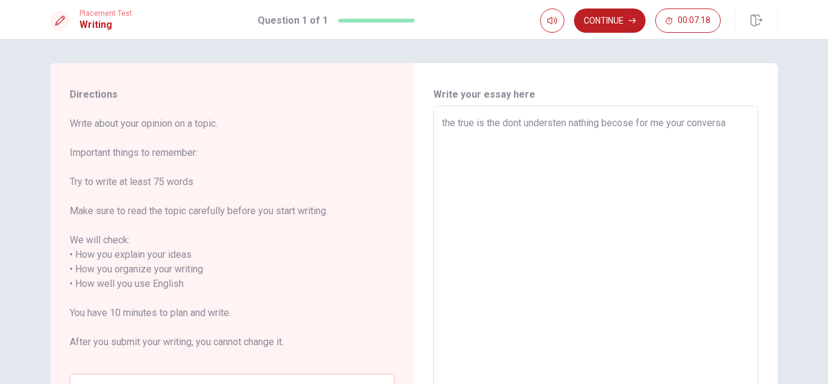
type textarea "x"
type textarea "the true is the dont understen nathing becose for me your conversat"
type textarea "x"
type textarea "the true is the dont understen nathing becose for me your conversati"
type textarea "x"
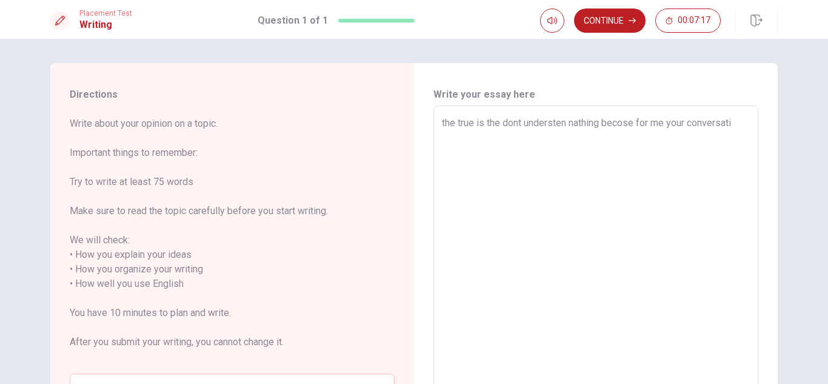
type textarea "the true is the dont understen nathing becose for me your conversatio"
type textarea "x"
type textarea "the true is the dont understen nathing becose for me your conversation"
type textarea "x"
type textarea "the true is the dont understen nathing becose for me your conversation"
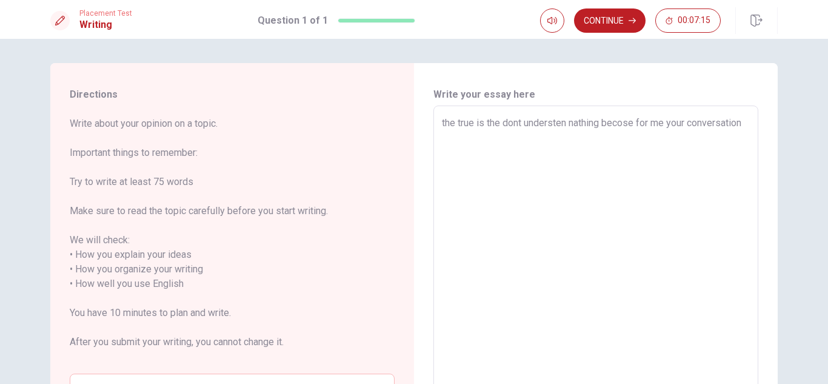
type textarea "x"
type textarea "the true is the dont understen nathing becose for me your conversation w"
type textarea "x"
type textarea "the true is the dont understen nathing becose for me your conversation wa"
type textarea "x"
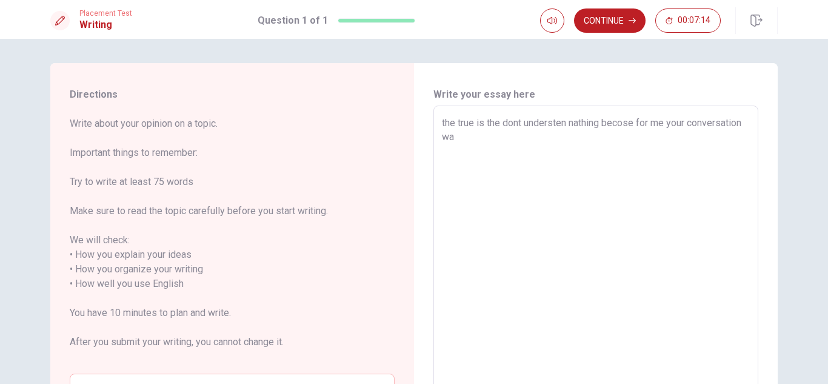
type textarea "the true is the dont understen nathing becose for me your conversation was"
type textarea "x"
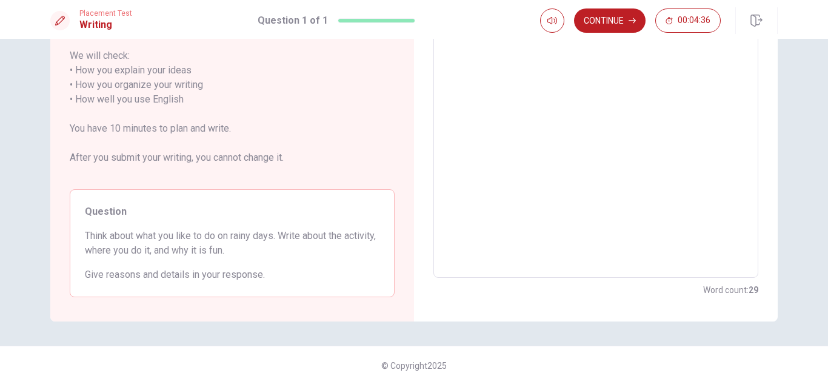
scroll to position [184, 0]
click at [485, 99] on textarea "the true is the dont understen nathing becose for me your conversation was very…" at bounding box center [596, 100] width 308 height 336
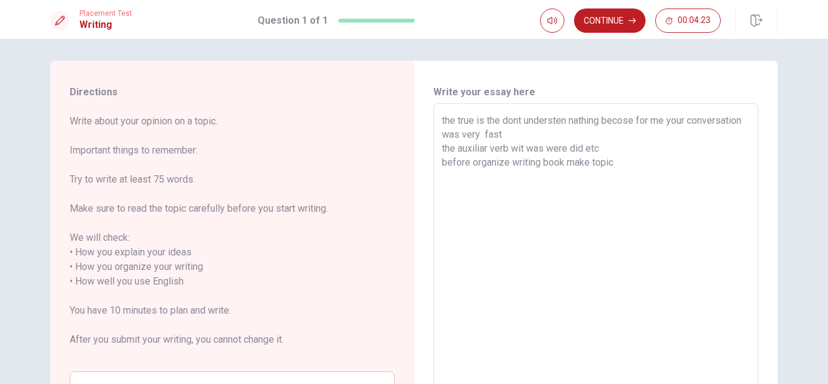
scroll to position [3, 0]
click at [616, 161] on textarea "the true is the dont understen nathing becose for me your conversation was very…" at bounding box center [596, 281] width 308 height 336
click at [459, 192] on textarea "the true is the dont understen nathing becose for me your conversation was very…" at bounding box center [596, 281] width 308 height 336
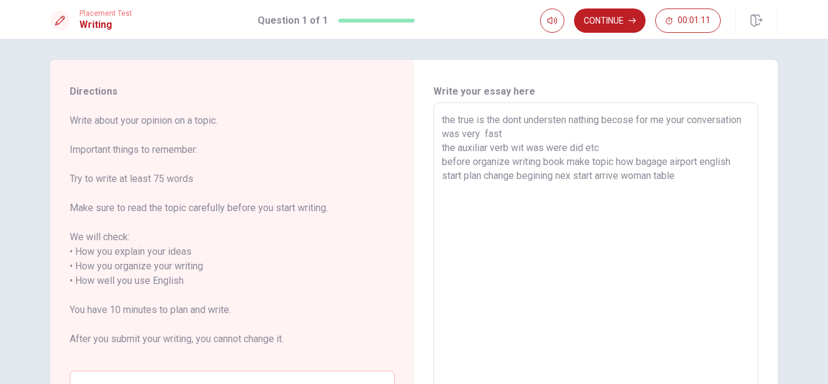
click at [686, 179] on textarea "the true is the dont understen nathing becose for me your conversation was very…" at bounding box center [596, 281] width 308 height 336
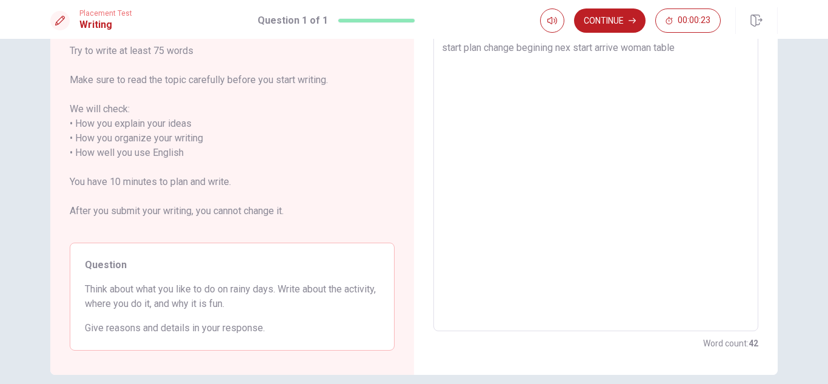
scroll to position [185, 0]
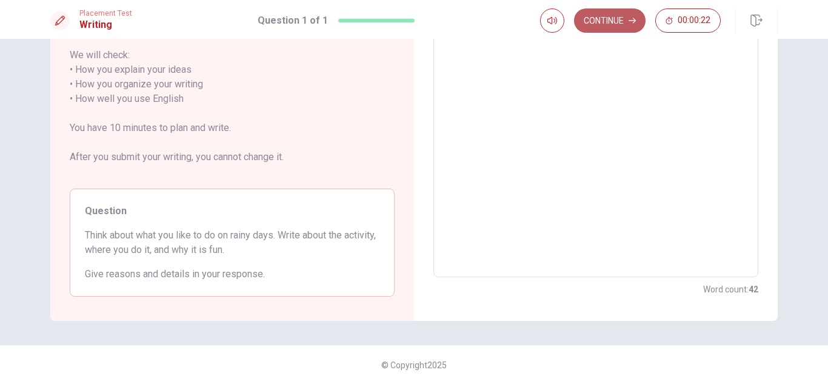
click at [618, 15] on button "Continue" at bounding box center [610, 20] width 72 height 24
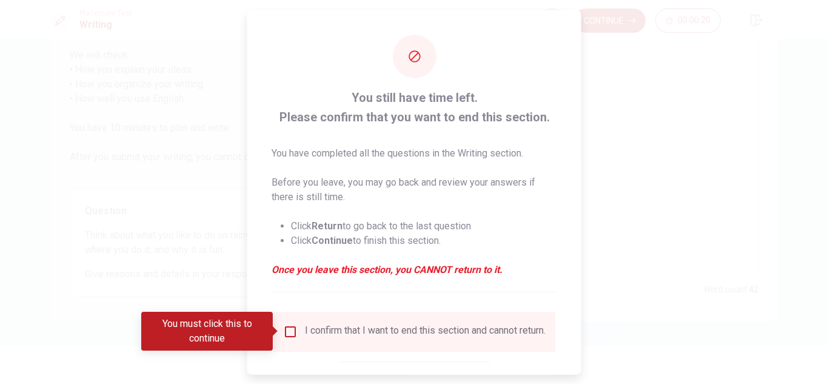
click at [618, 225] on div at bounding box center [414, 192] width 828 height 384
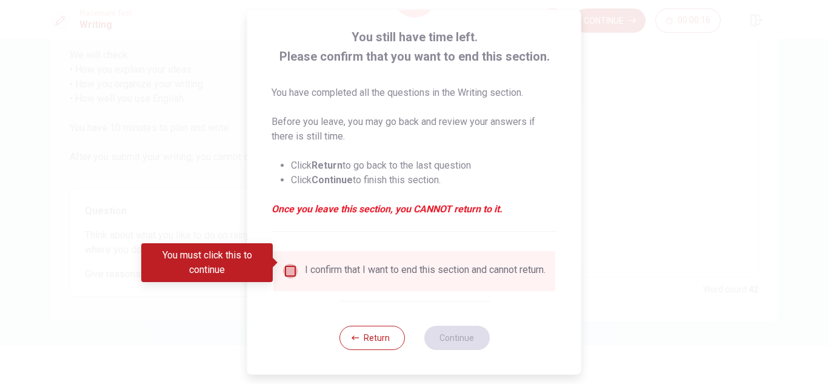
click at [289, 264] on input "You must click this to continue" at bounding box center [290, 271] width 15 height 15
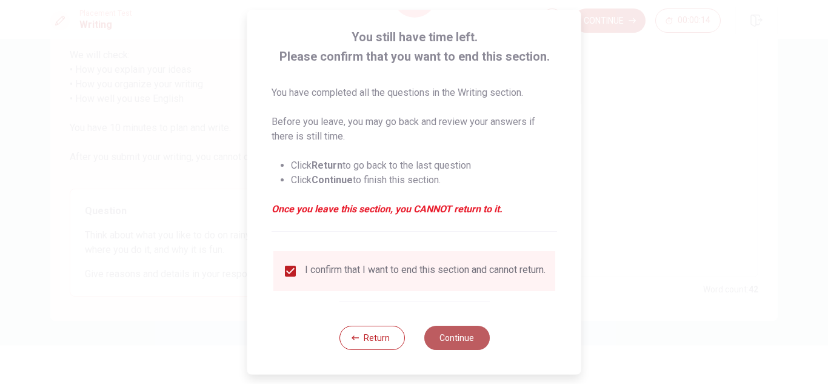
click at [466, 339] on button "Continue" at bounding box center [456, 337] width 65 height 24
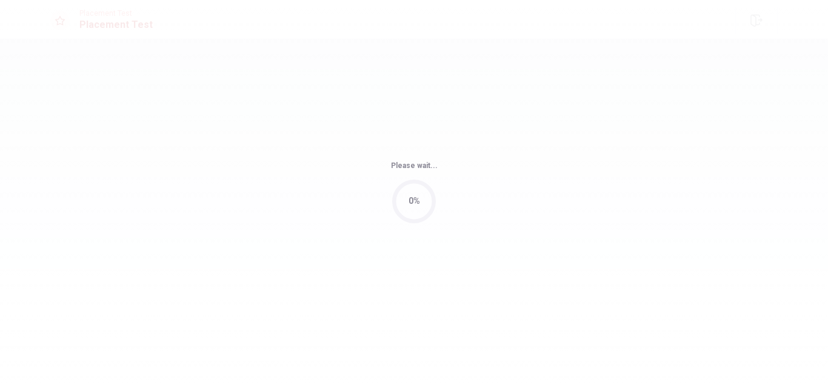
scroll to position [0, 0]
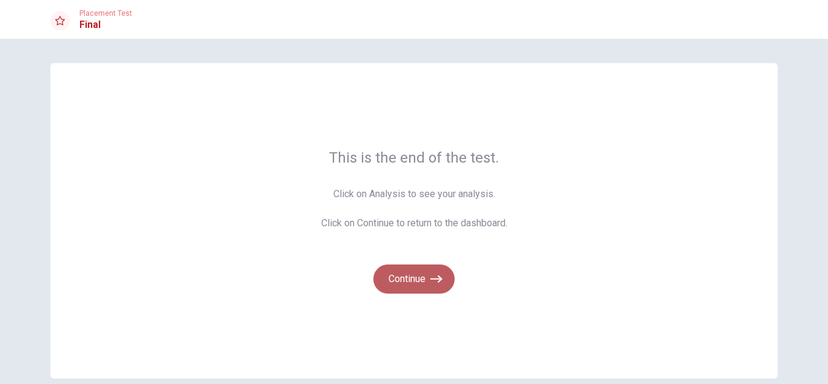
click at [419, 285] on button "Continue" at bounding box center [413, 278] width 81 height 29
